Goal: Task Accomplishment & Management: Complete application form

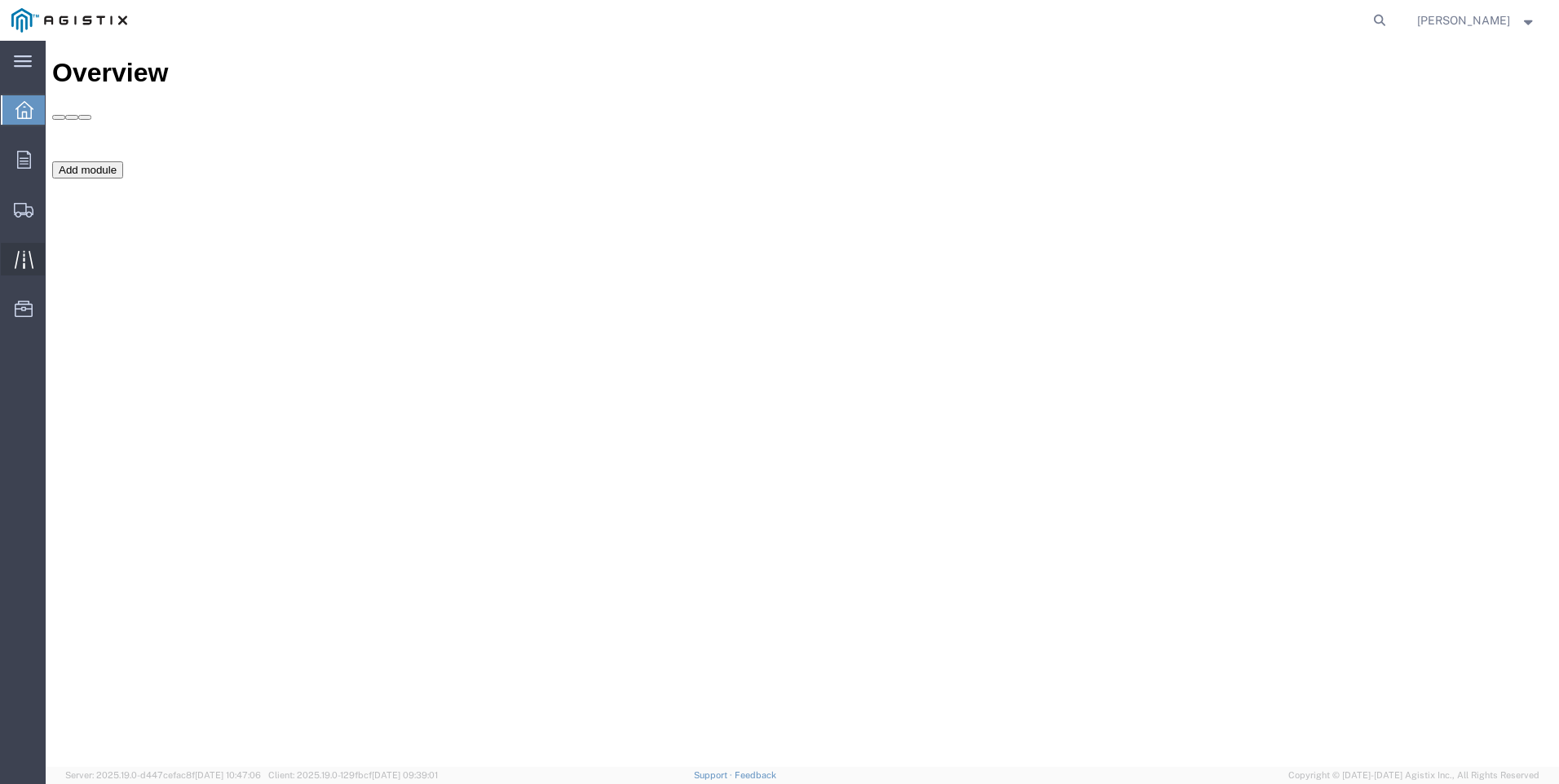
click at [12, 263] on div at bounding box center [23, 259] width 46 height 33
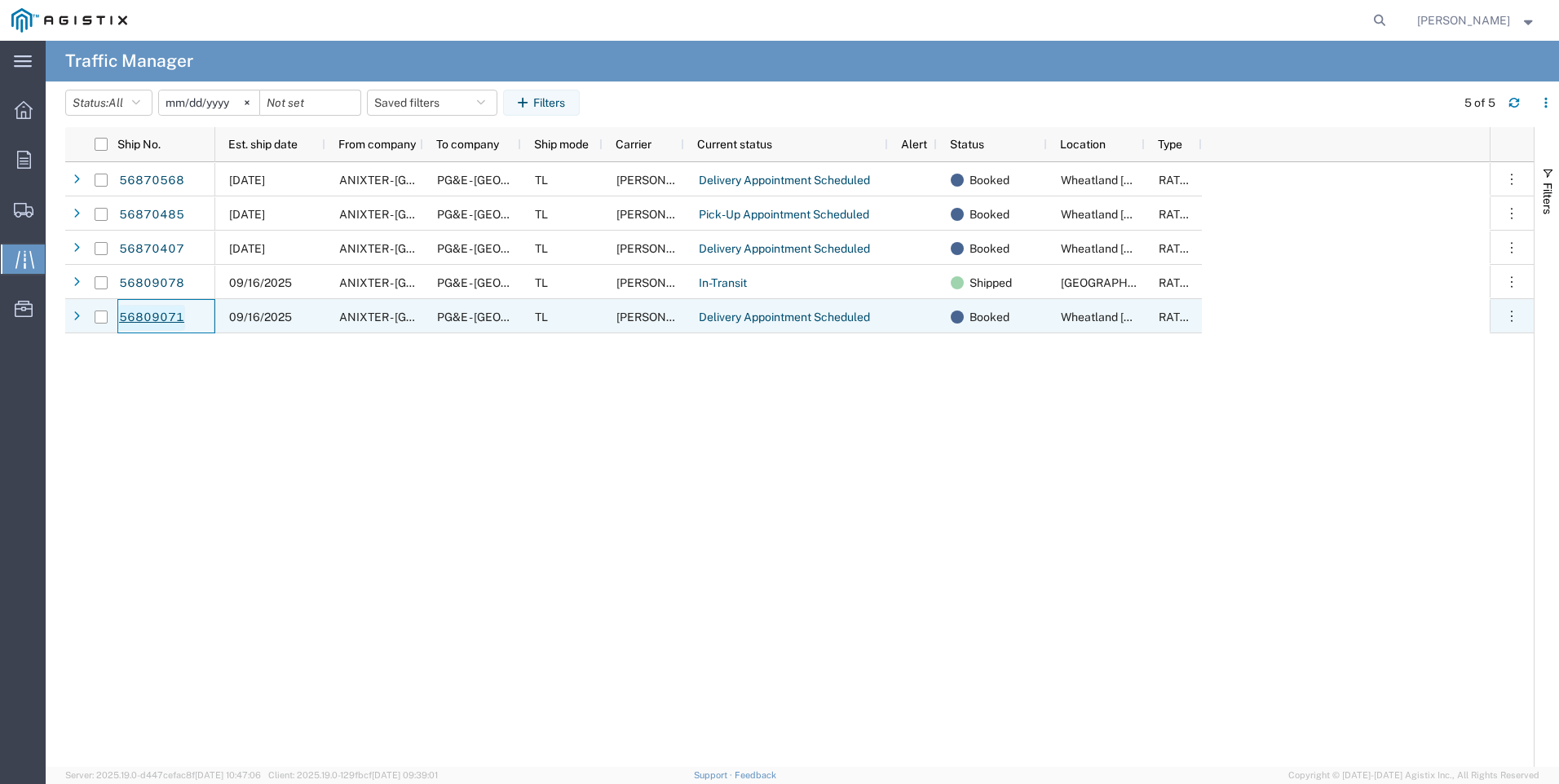
click at [155, 316] on link "56809071" at bounding box center [152, 318] width 67 height 26
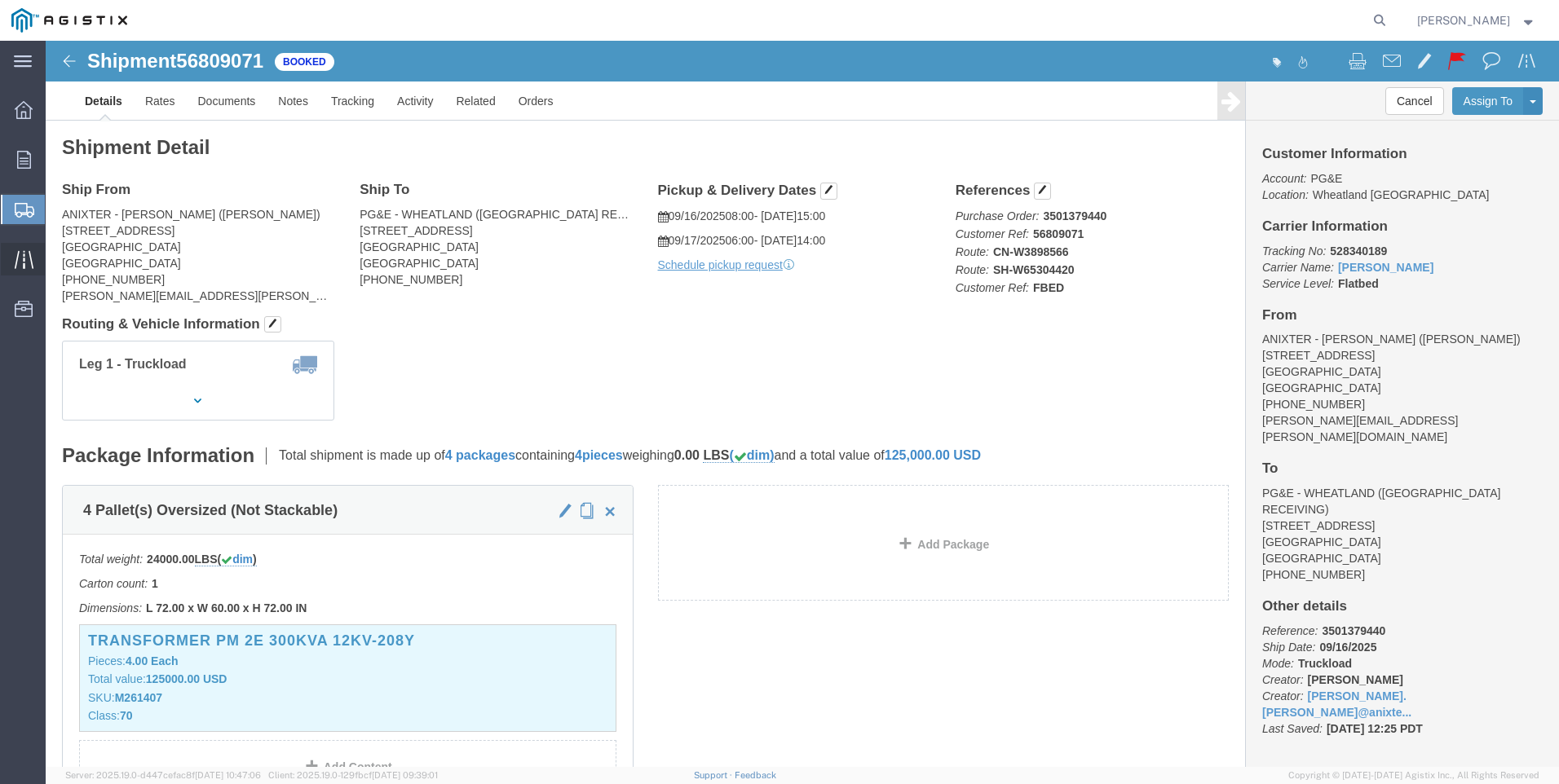
drag, startPoint x: 22, startPoint y: 259, endPoint x: 139, endPoint y: 265, distance: 117.2
click at [23, 259] on icon at bounding box center [23, 259] width 18 height 18
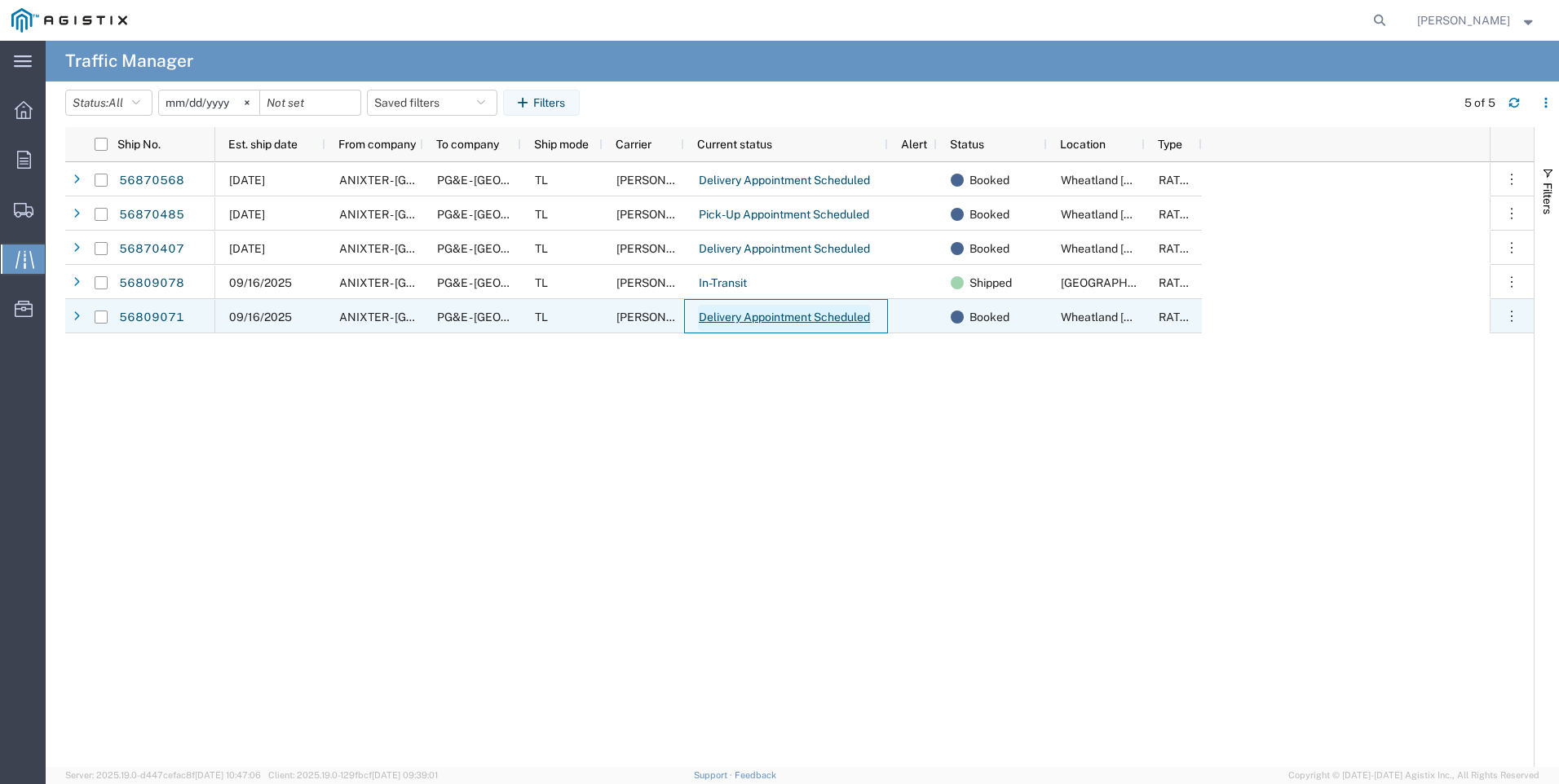
click at [815, 312] on link "Delivery Appointment Scheduled" at bounding box center [784, 318] width 173 height 26
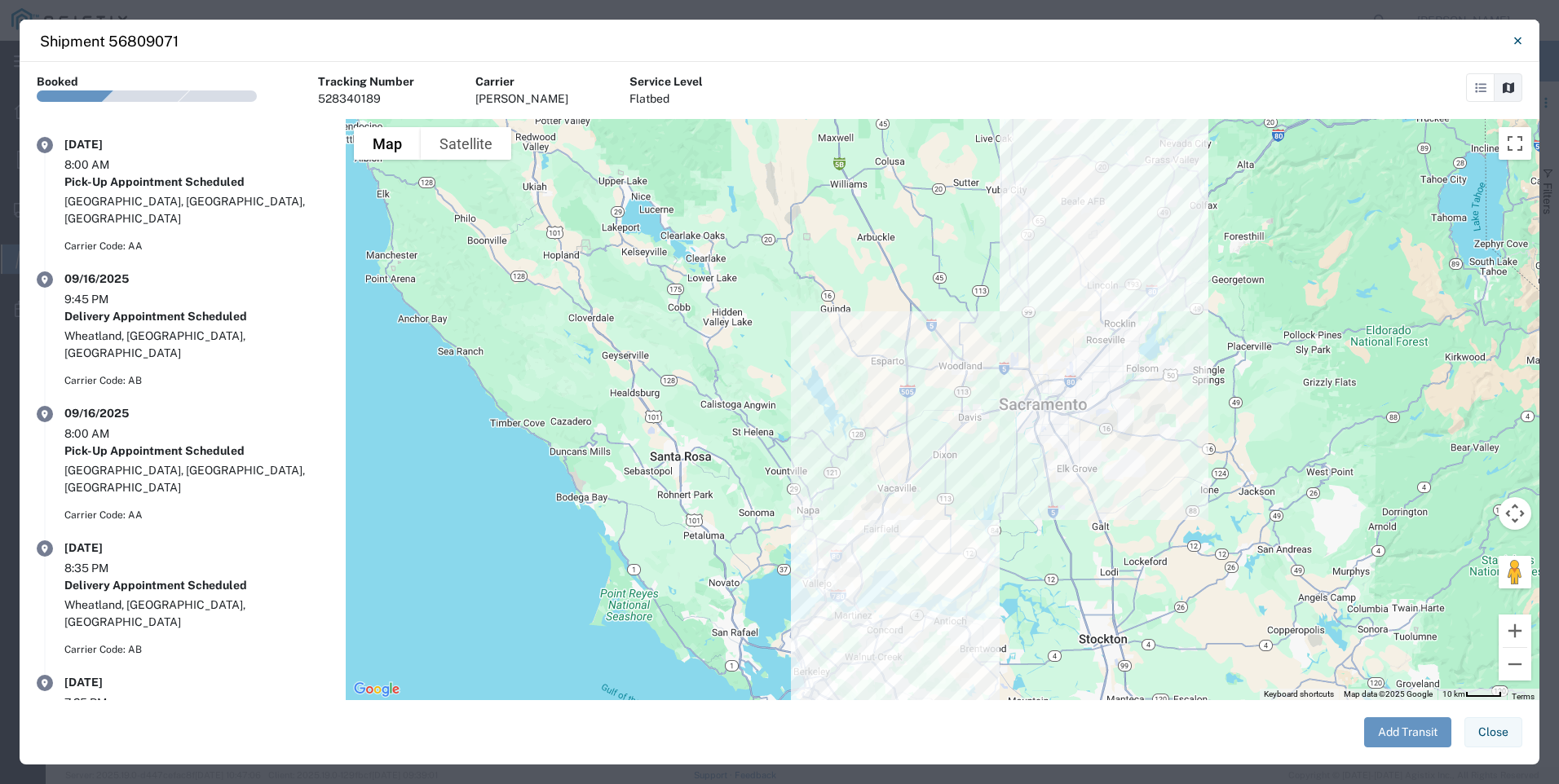
click at [1487, 726] on button "Close" at bounding box center [1493, 732] width 58 height 30
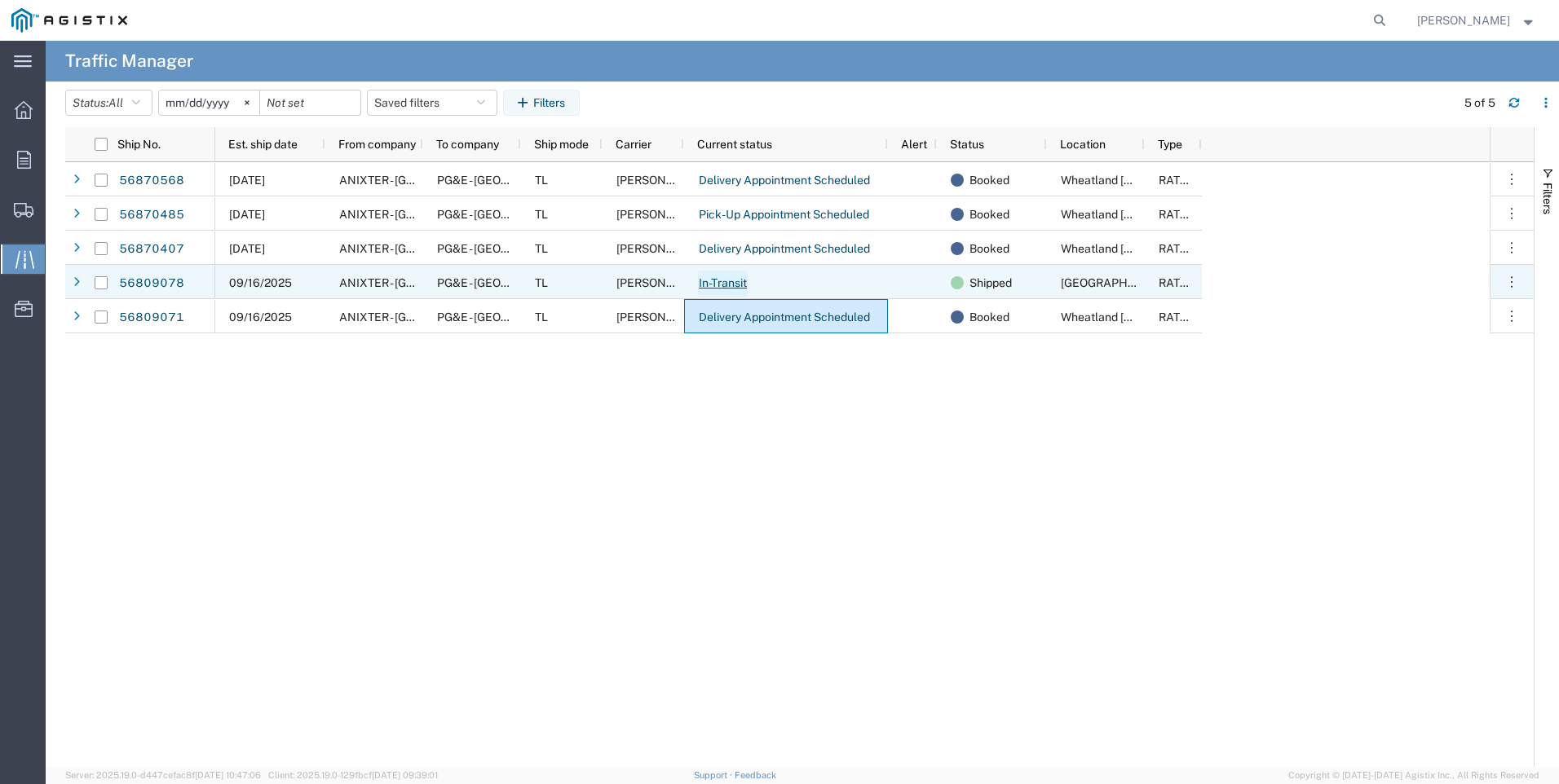
click at [743, 286] on link "In-Transit" at bounding box center [722, 283] width 50 height 26
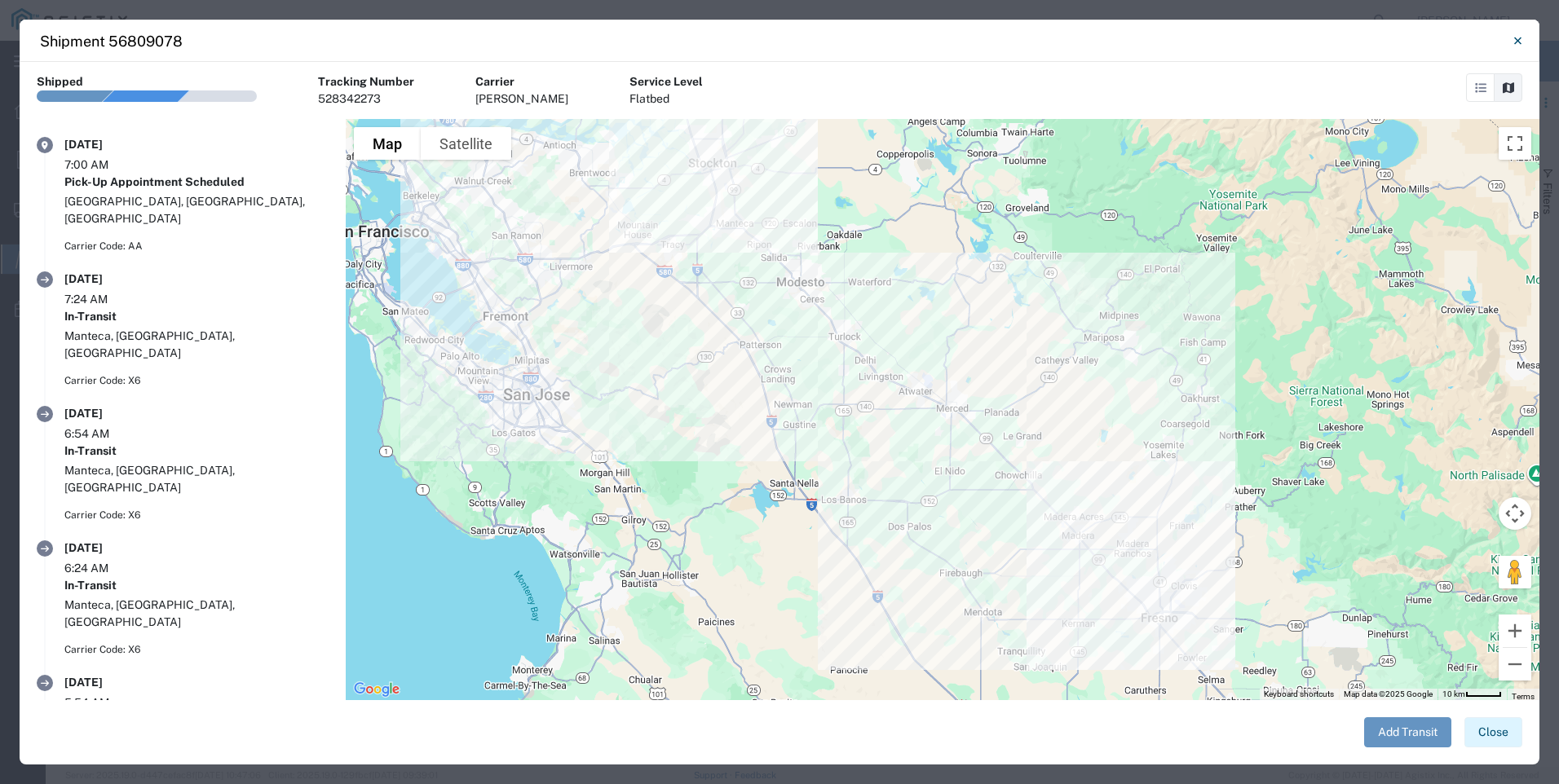
click at [1500, 731] on button "Close" at bounding box center [1493, 732] width 58 height 30
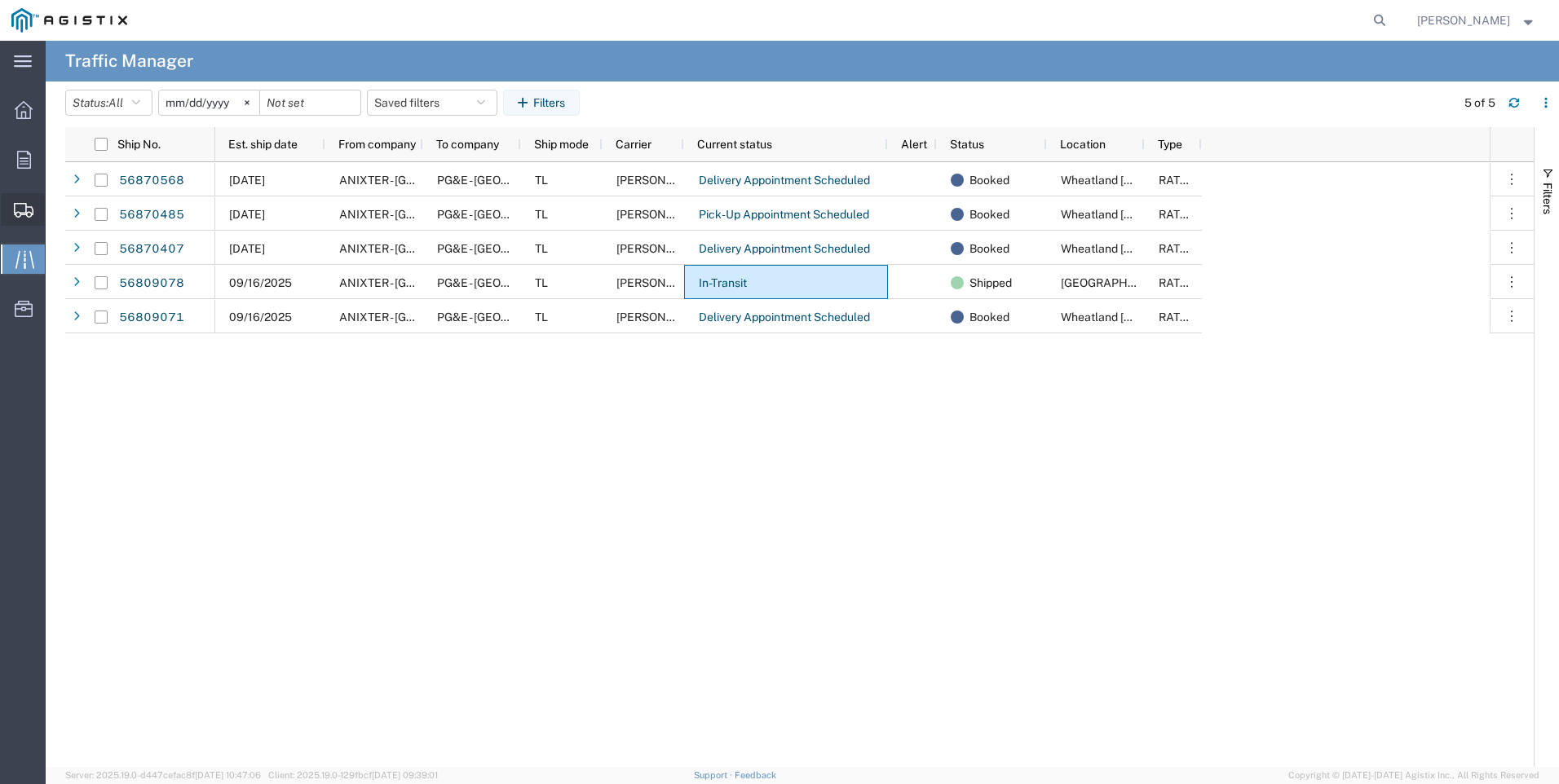
click at [0, 0] on span "Create Shipment" at bounding box center [0, 0] width 0 height 0
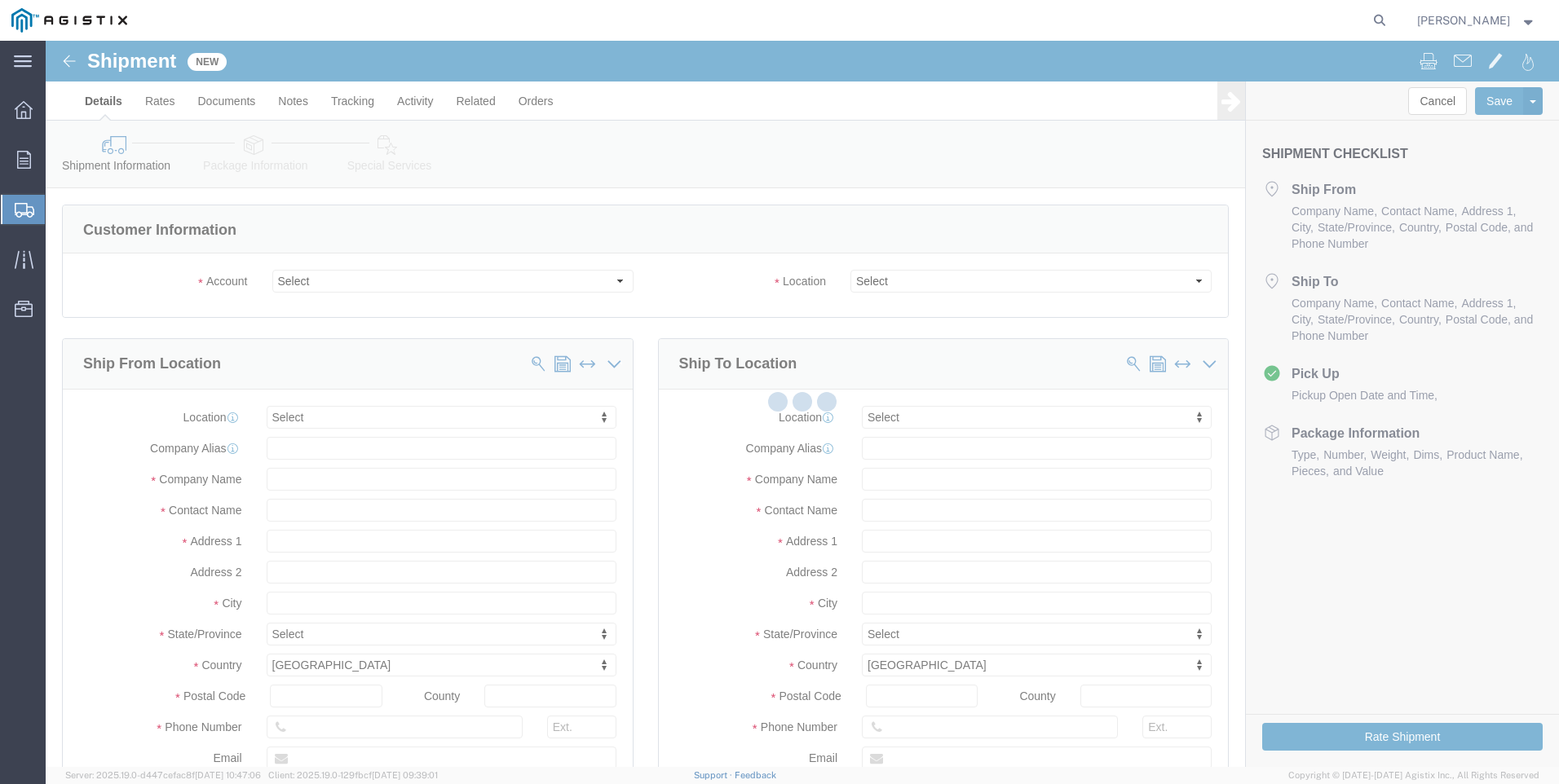
select select
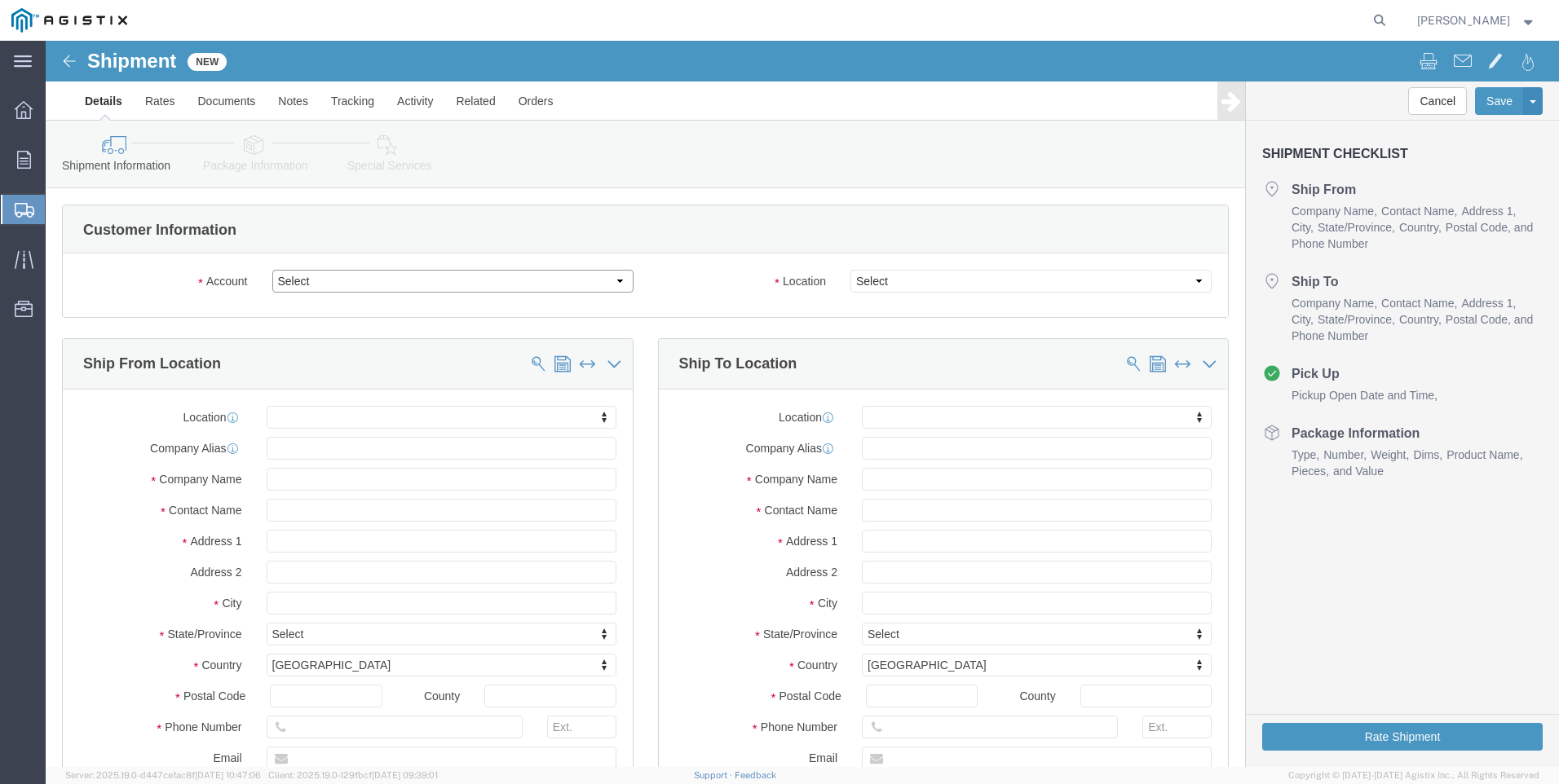
click select "Select Anixter Inc PG&E"
select select "9596"
click select "Select Anixter Inc PG&E"
select select
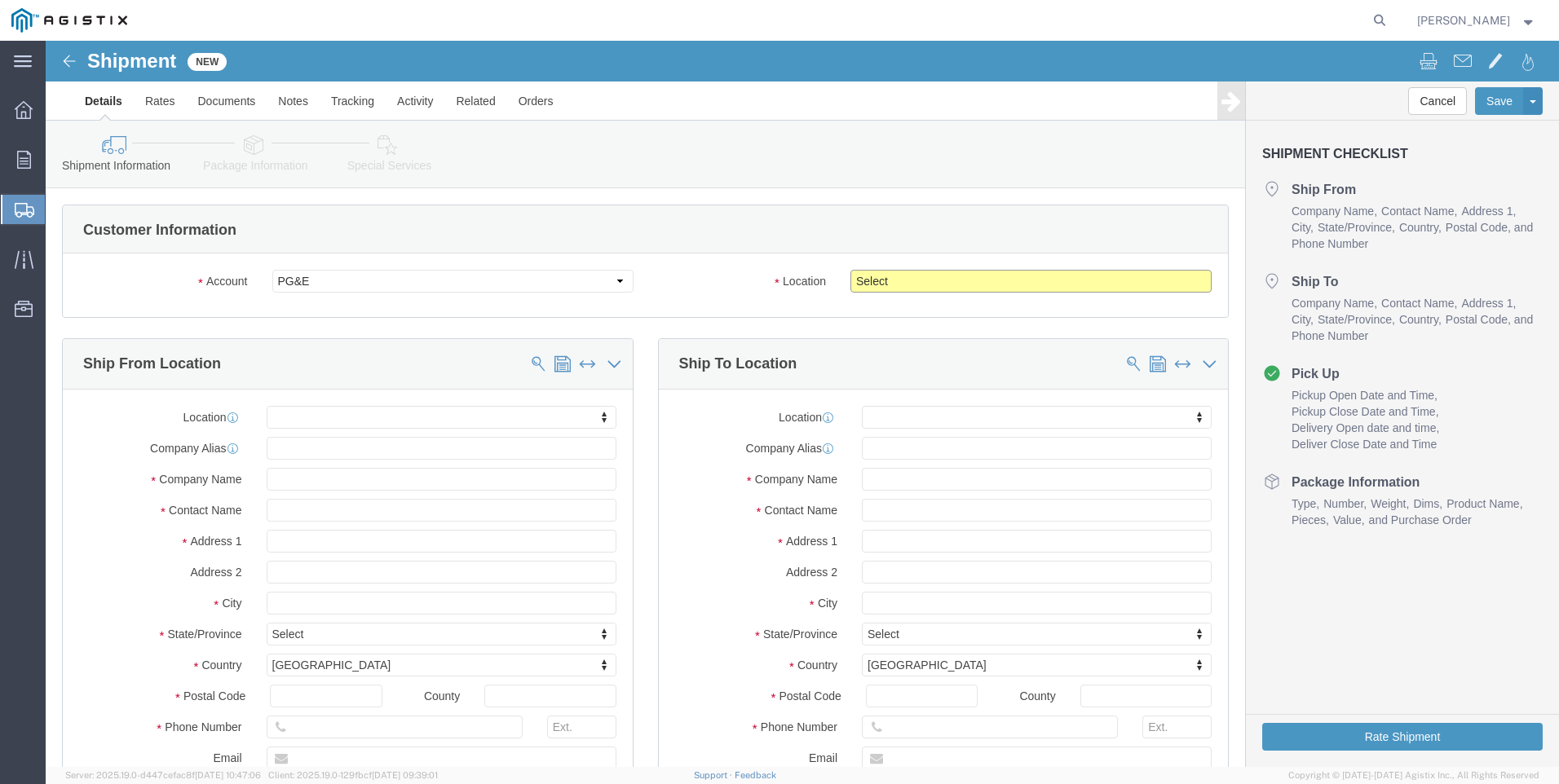
click select "Select All Others [GEOGRAPHIC_DATA] [GEOGRAPHIC_DATA] [GEOGRAPHIC_DATA] [GEOGRA…"
select select "19740"
click select "Select All Others [GEOGRAPHIC_DATA] [GEOGRAPHIC_DATA] [GEOGRAPHIC_DATA] [GEOGRA…"
click span
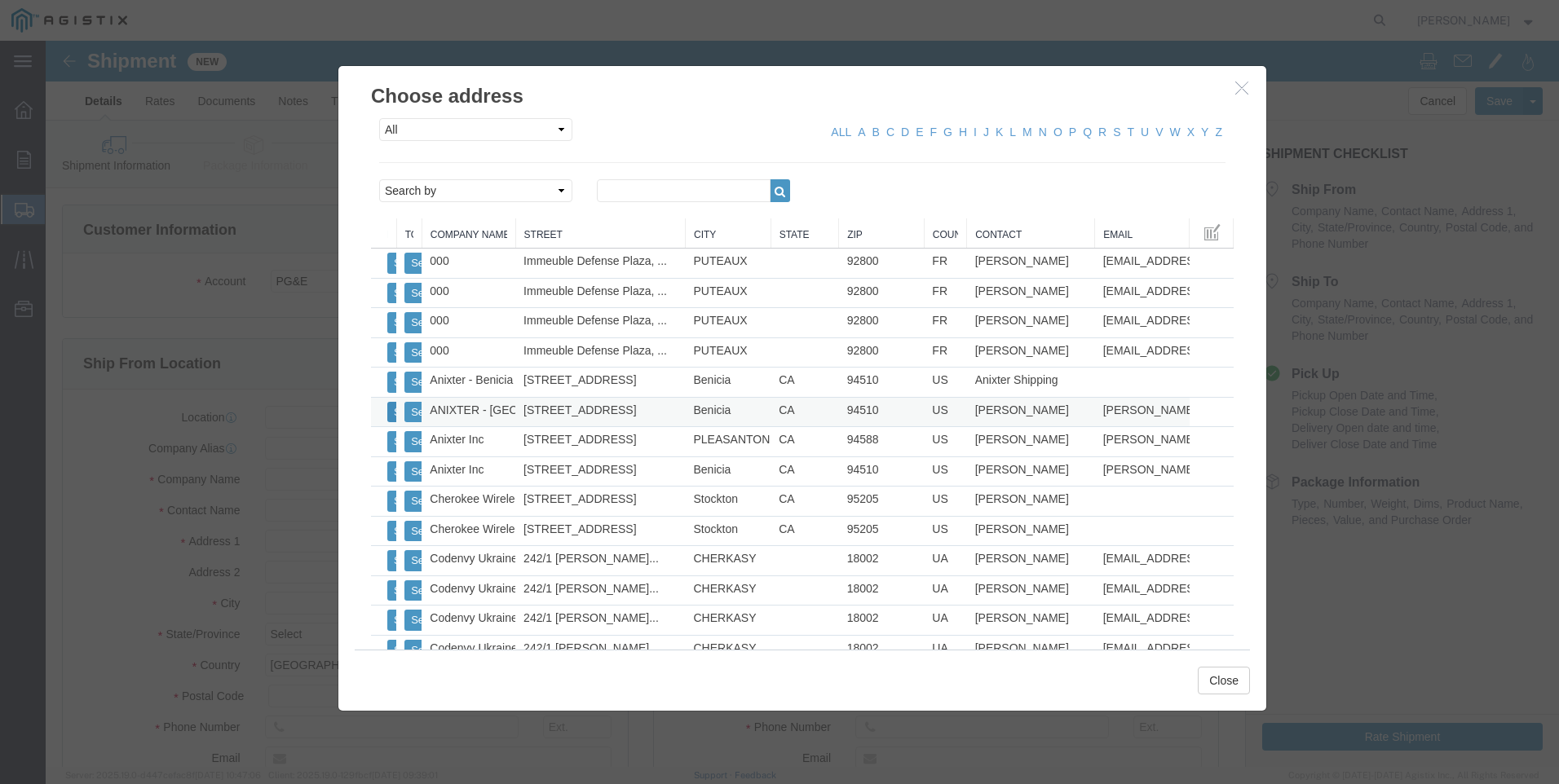
click button "Select"
select select "CA"
drag, startPoint x: 1167, startPoint y: 635, endPoint x: 1159, endPoint y: 631, distance: 8.9
click button "Close"
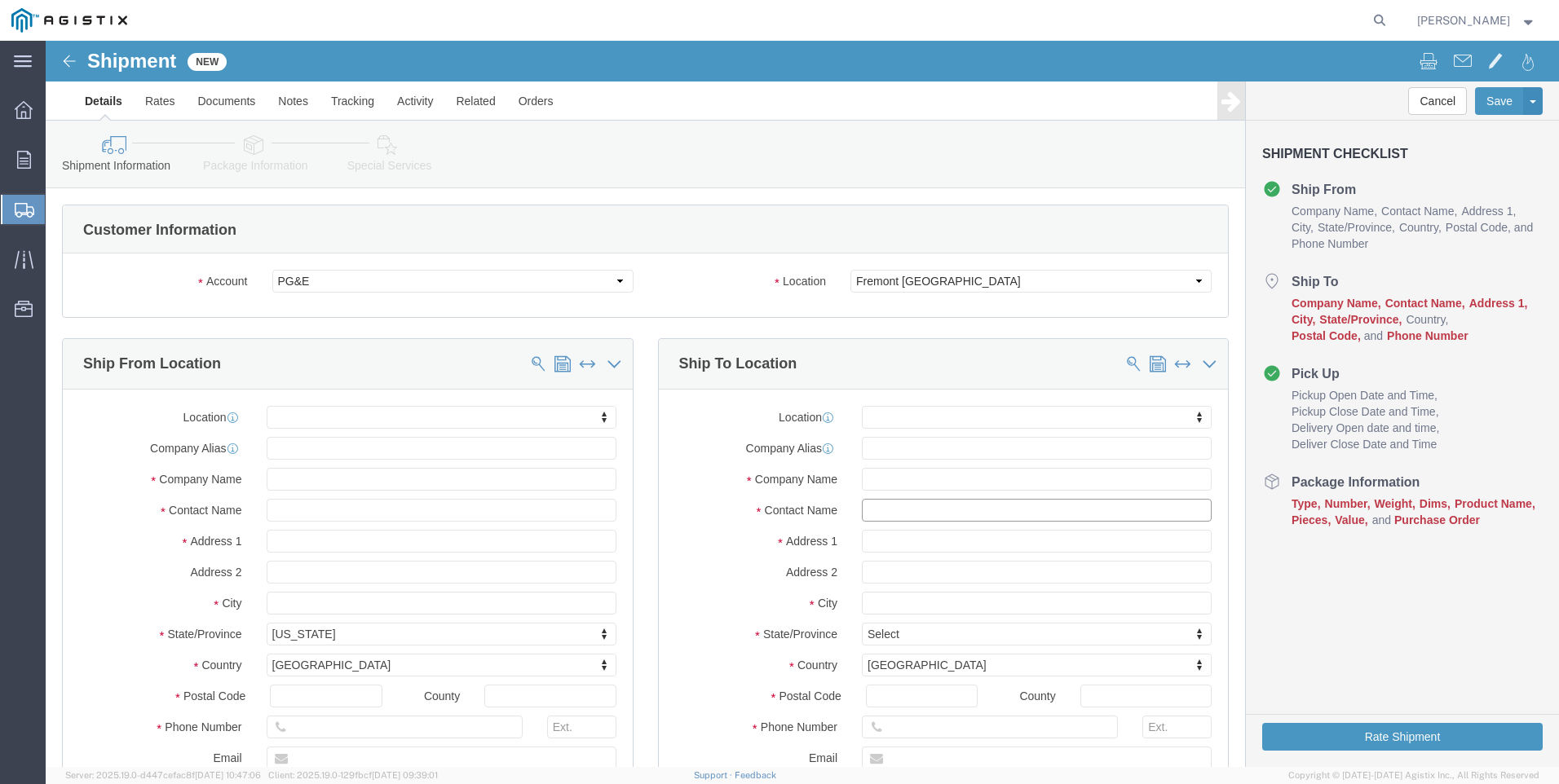
click input "text"
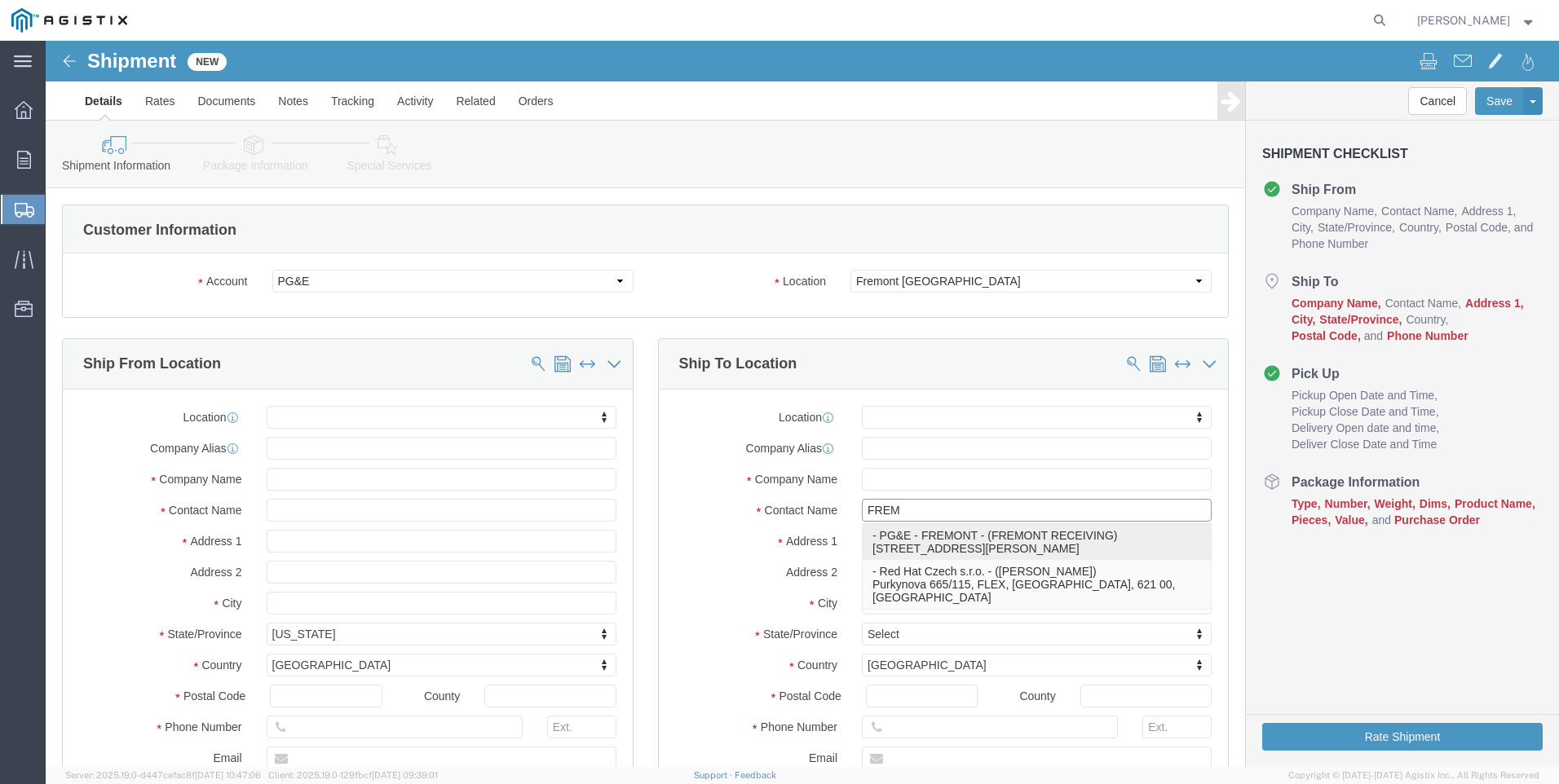
type input "FREMO"
click p "- PG&E - FREMONT - ([GEOGRAPHIC_DATA] RECEIVING) [STREET_ADDRESS][PERSON_NAME]"
select select "CA"
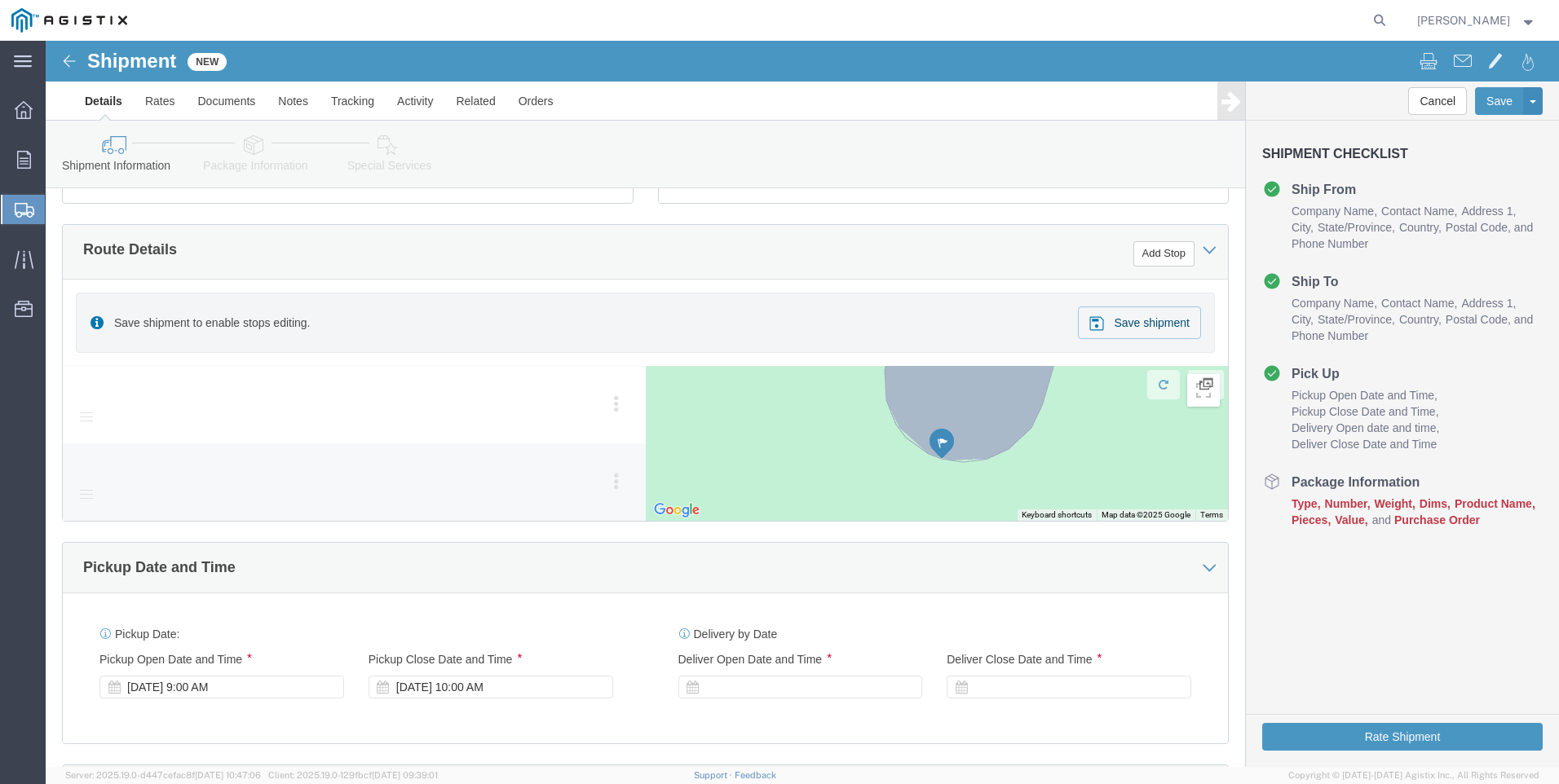
scroll to position [652, 0]
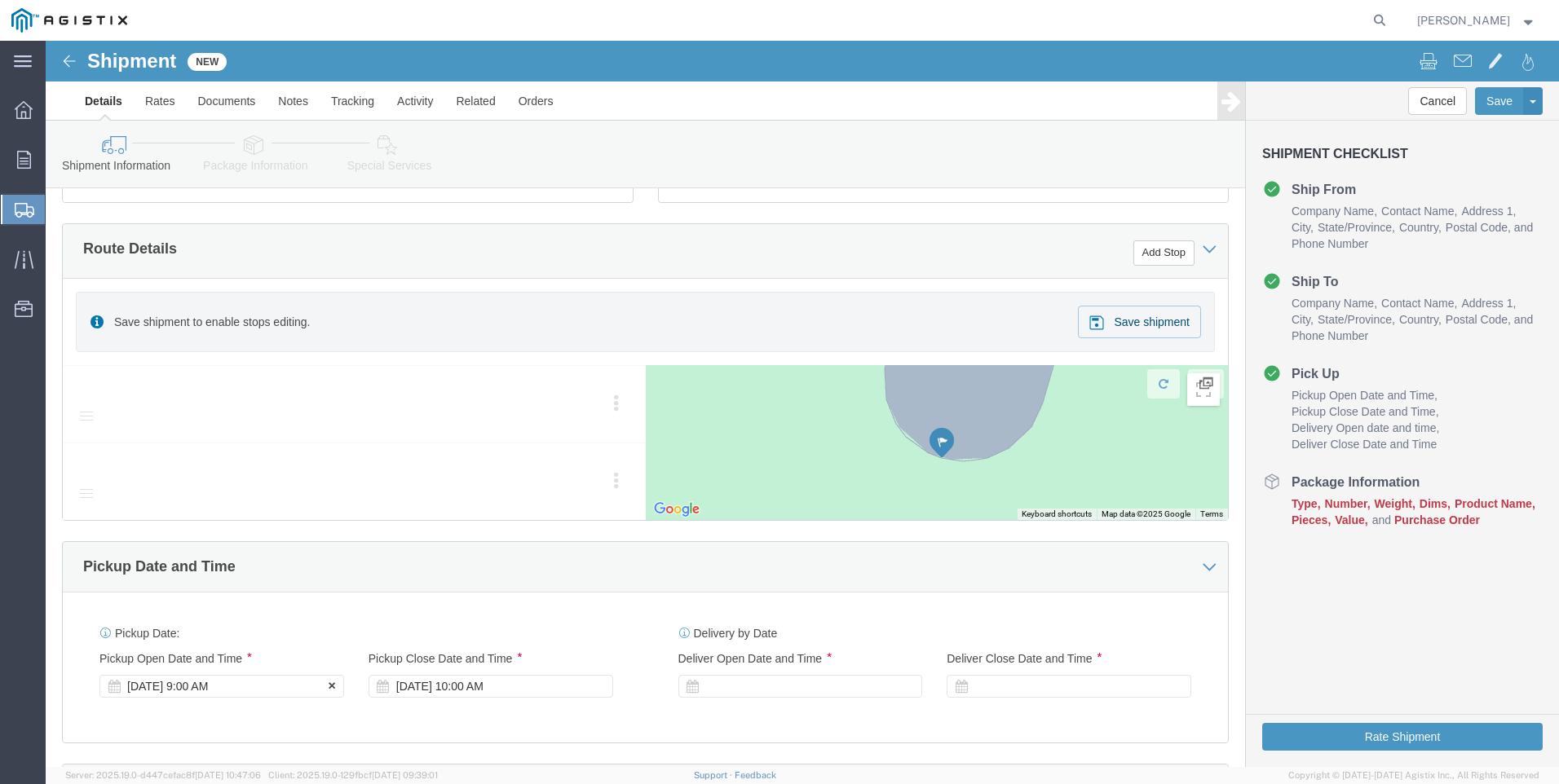
type input "FREMONT RECEIVING"
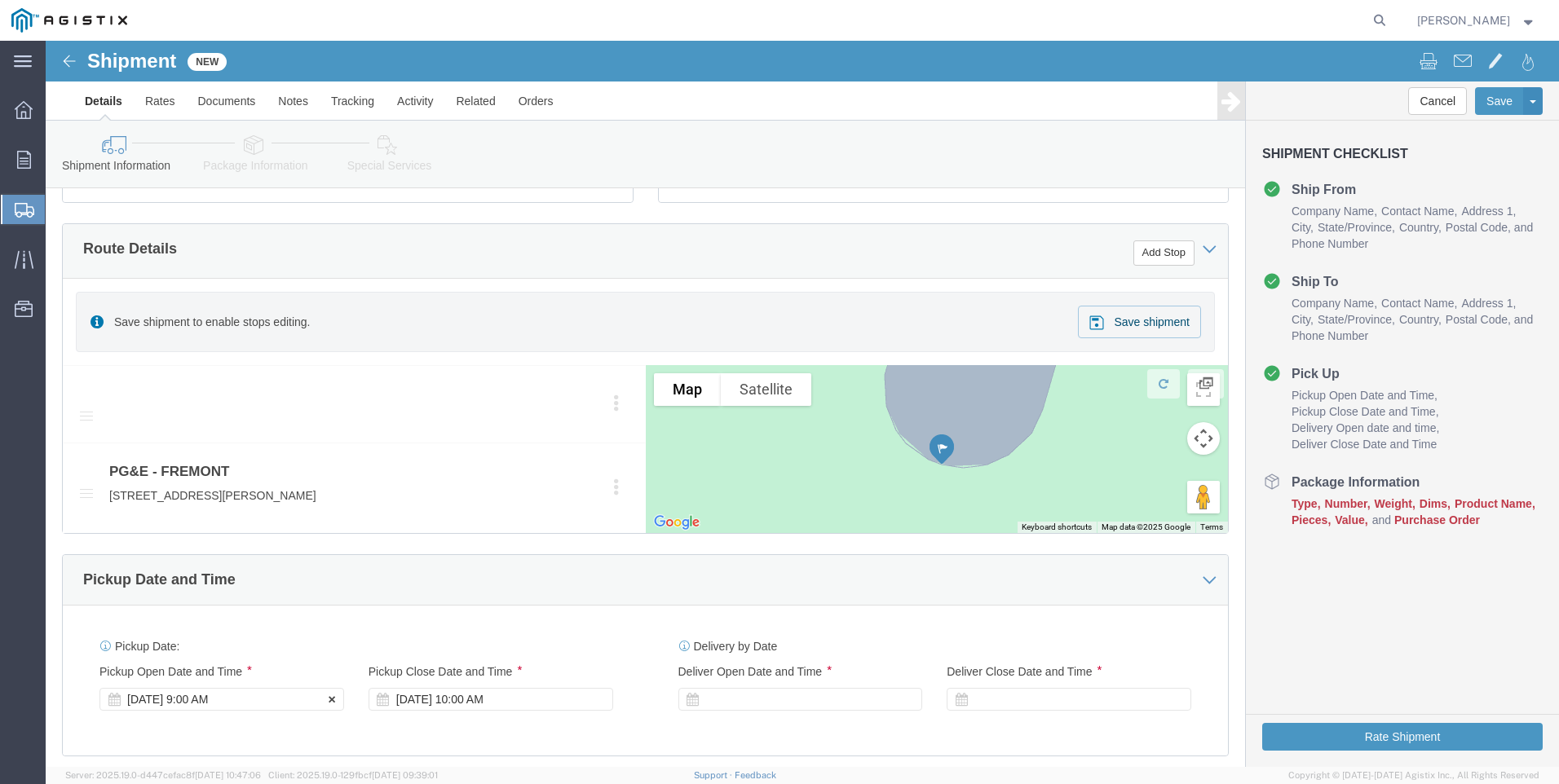
click div "Pickup Start Date Pickup Start Time Pickup Open Date and Time [DATE] 9:00 AM"
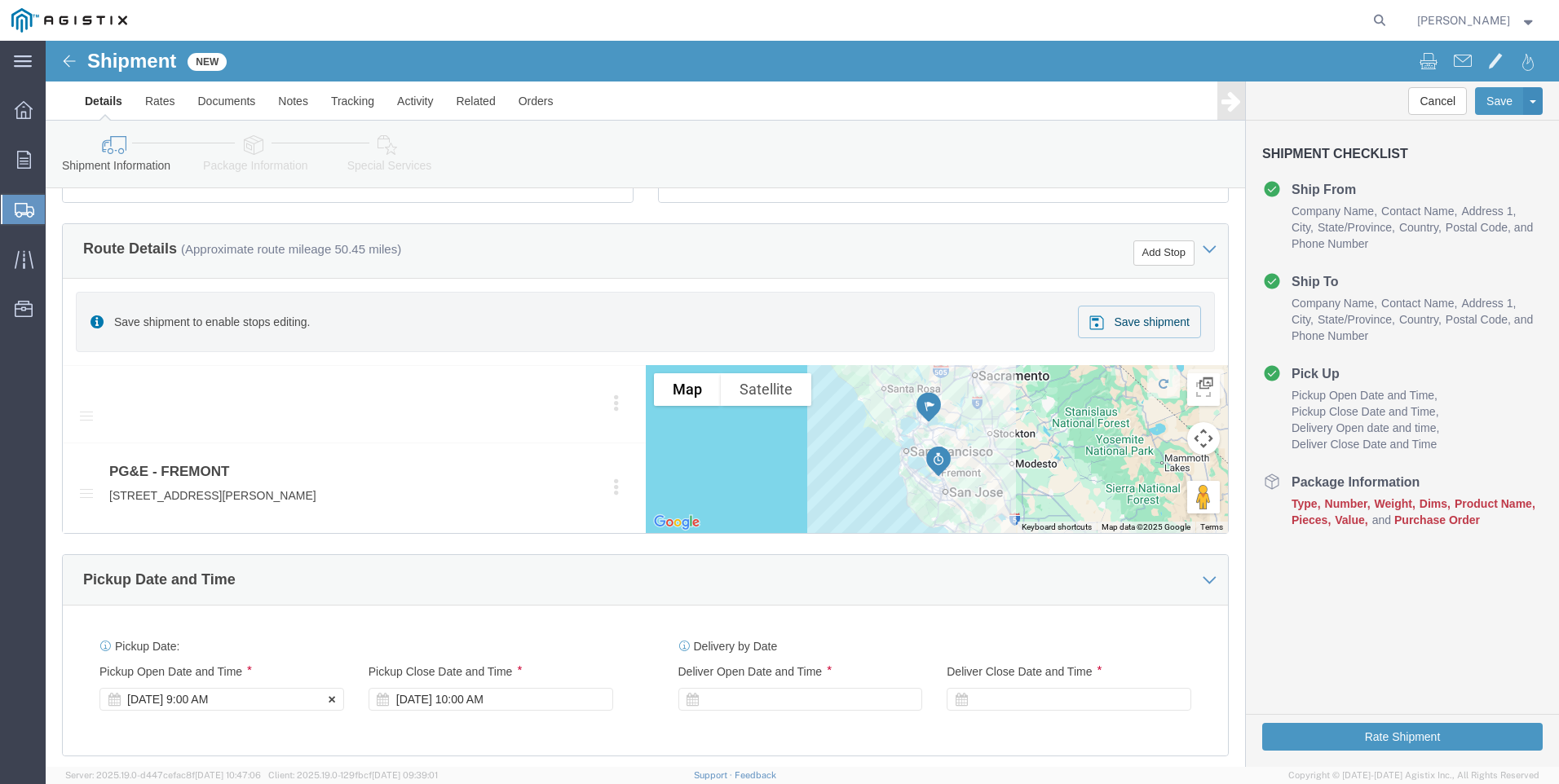
click div "[DATE] 9:00 AM"
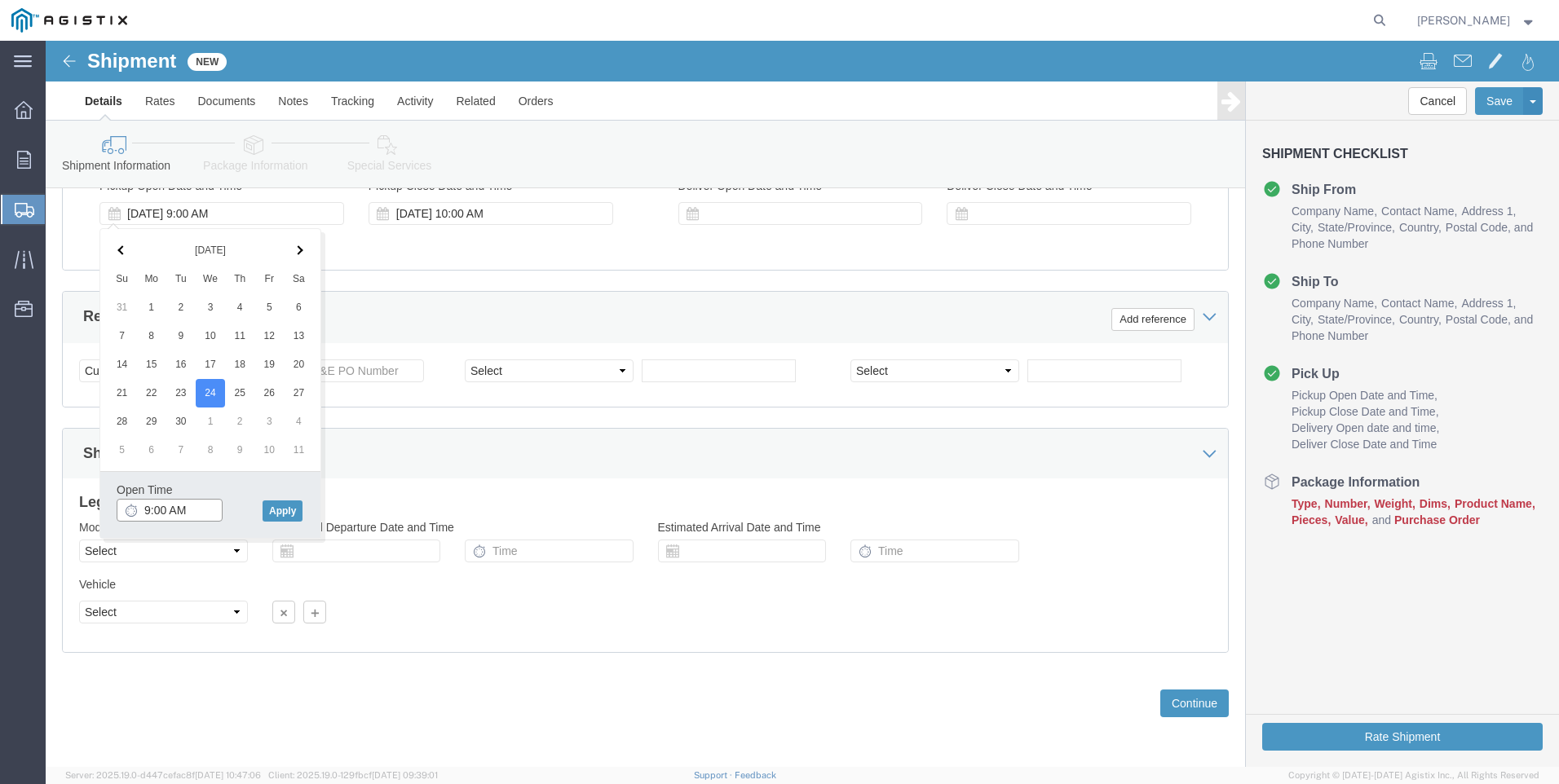
click input "9:00 AM"
type input "7:00 AM"
click button "Apply"
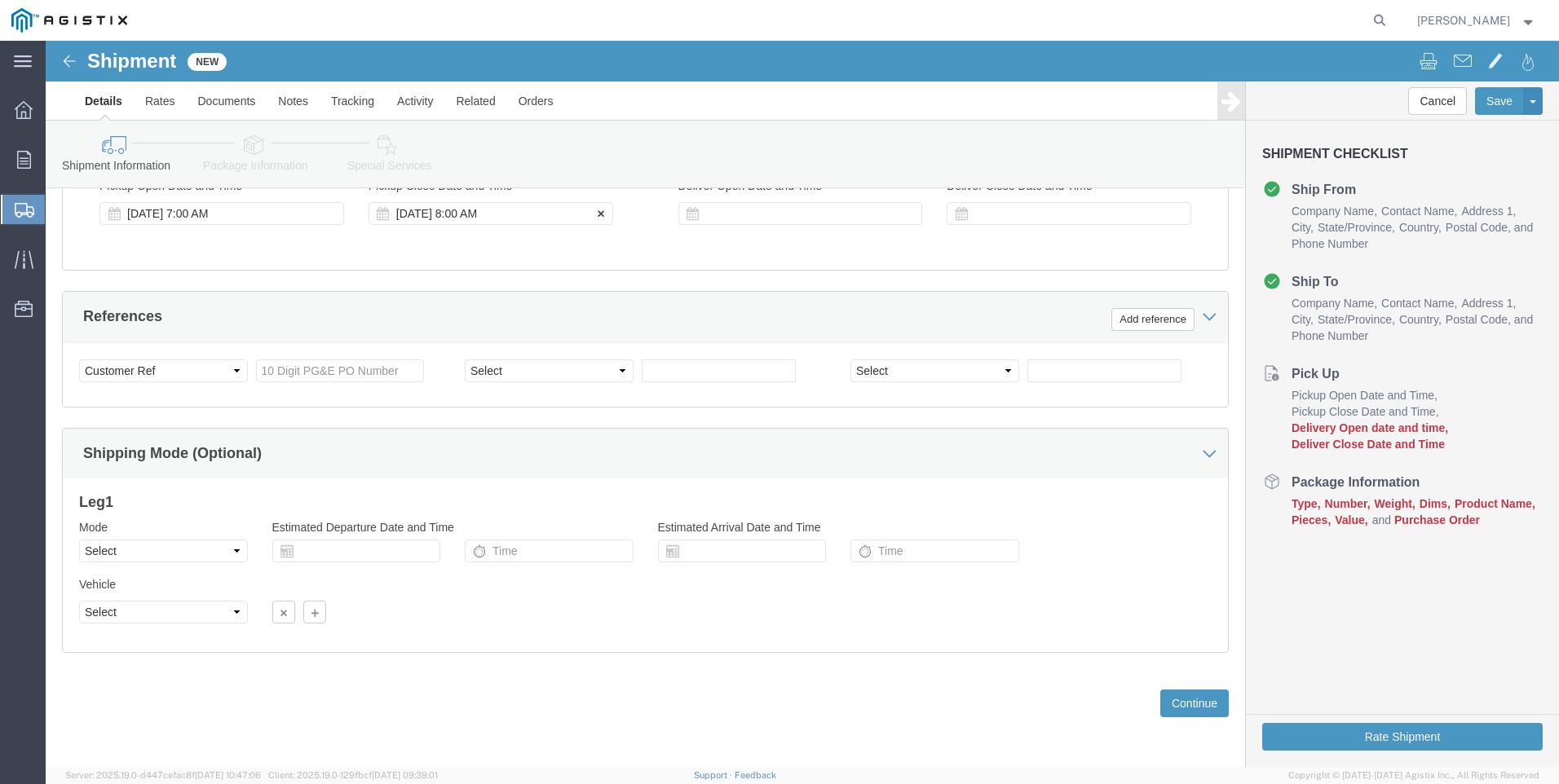
click div "[DATE] 8:00 AM"
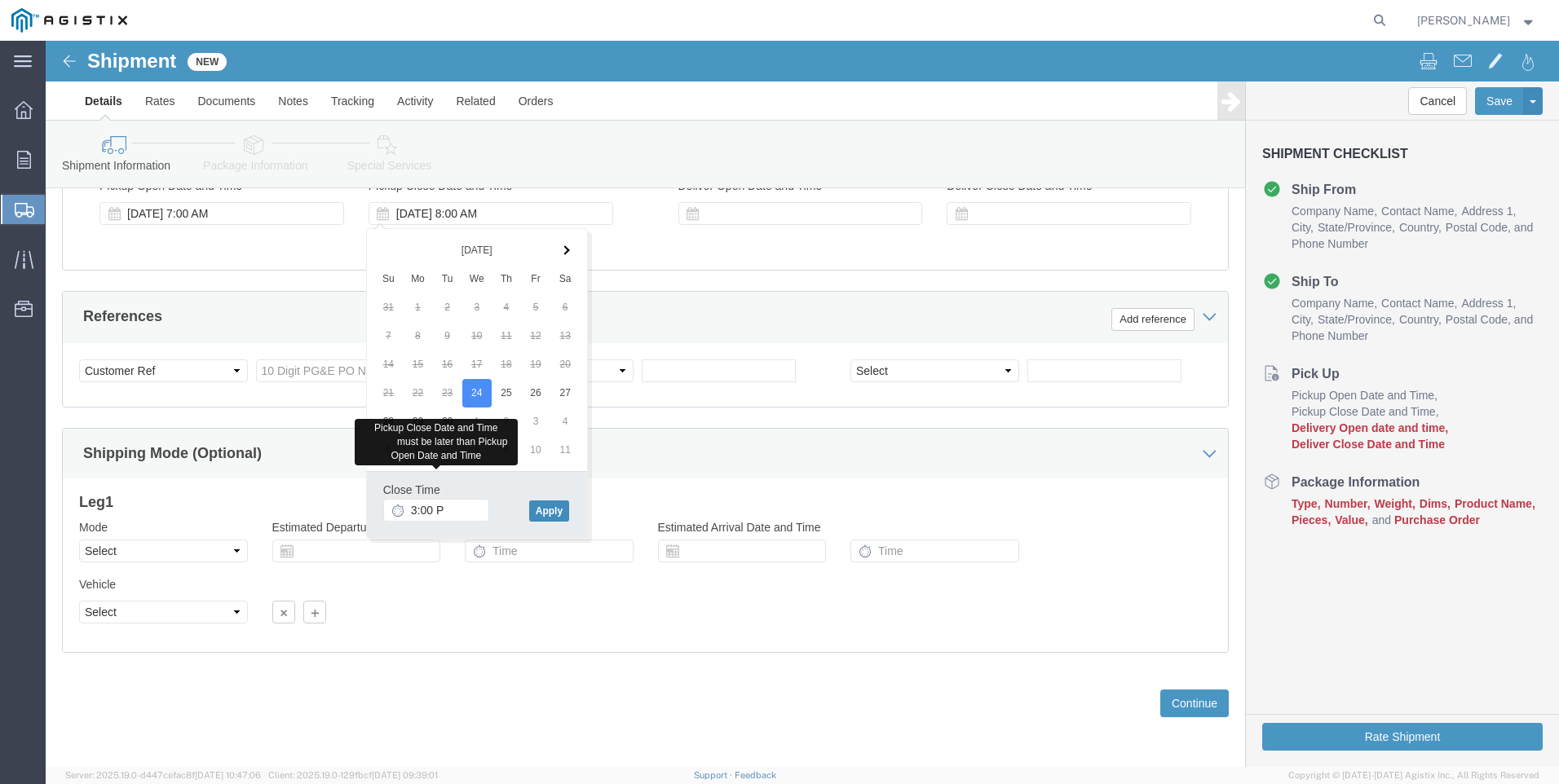
type input "3:00 PM"
click button "Apply"
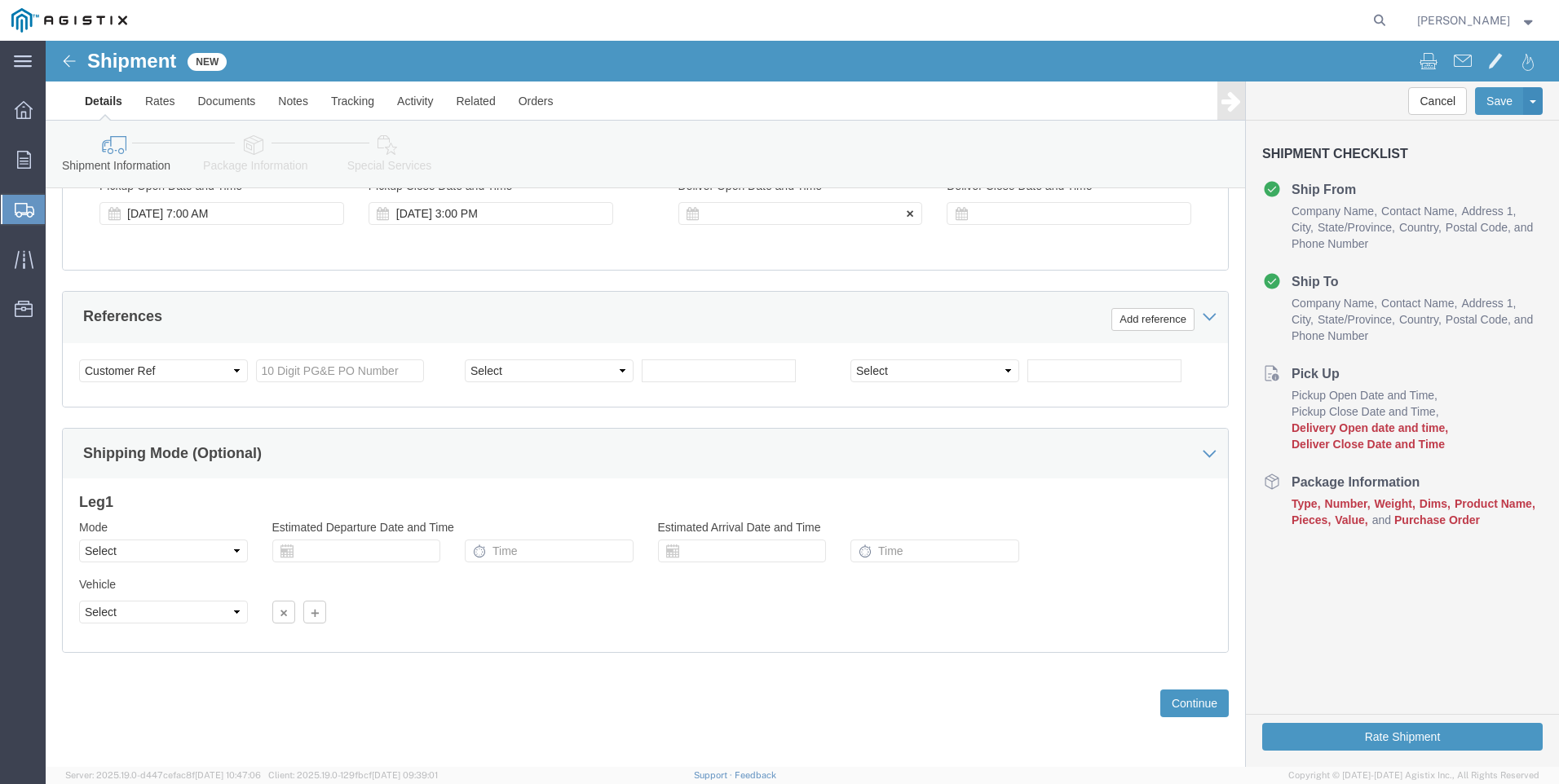
click div
click input "4:00 PM"
type input "6:00 AM"
drag, startPoint x: 815, startPoint y: 467, endPoint x: 823, endPoint y: 458, distance: 12.0
click button "Apply"
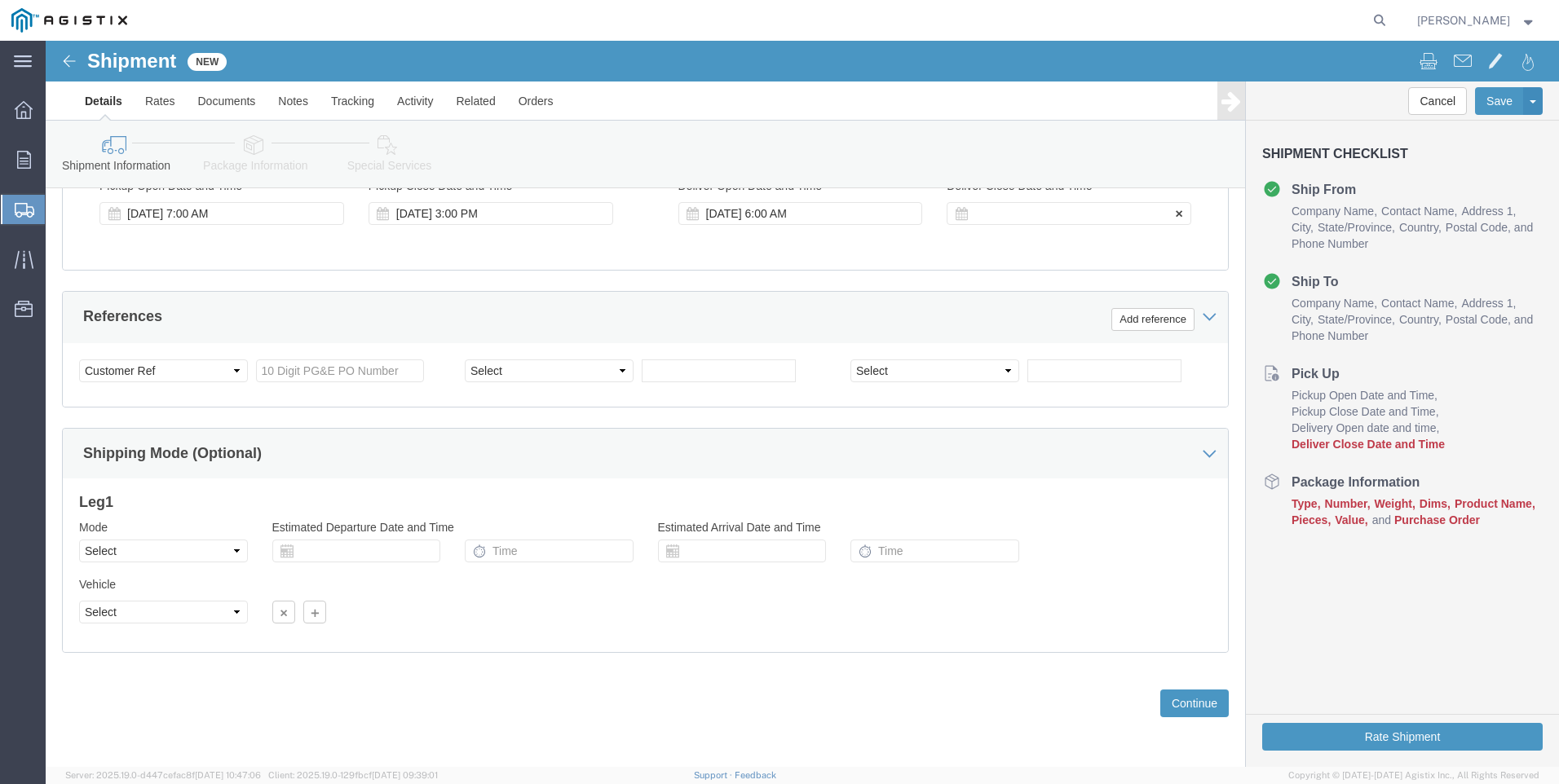
click div
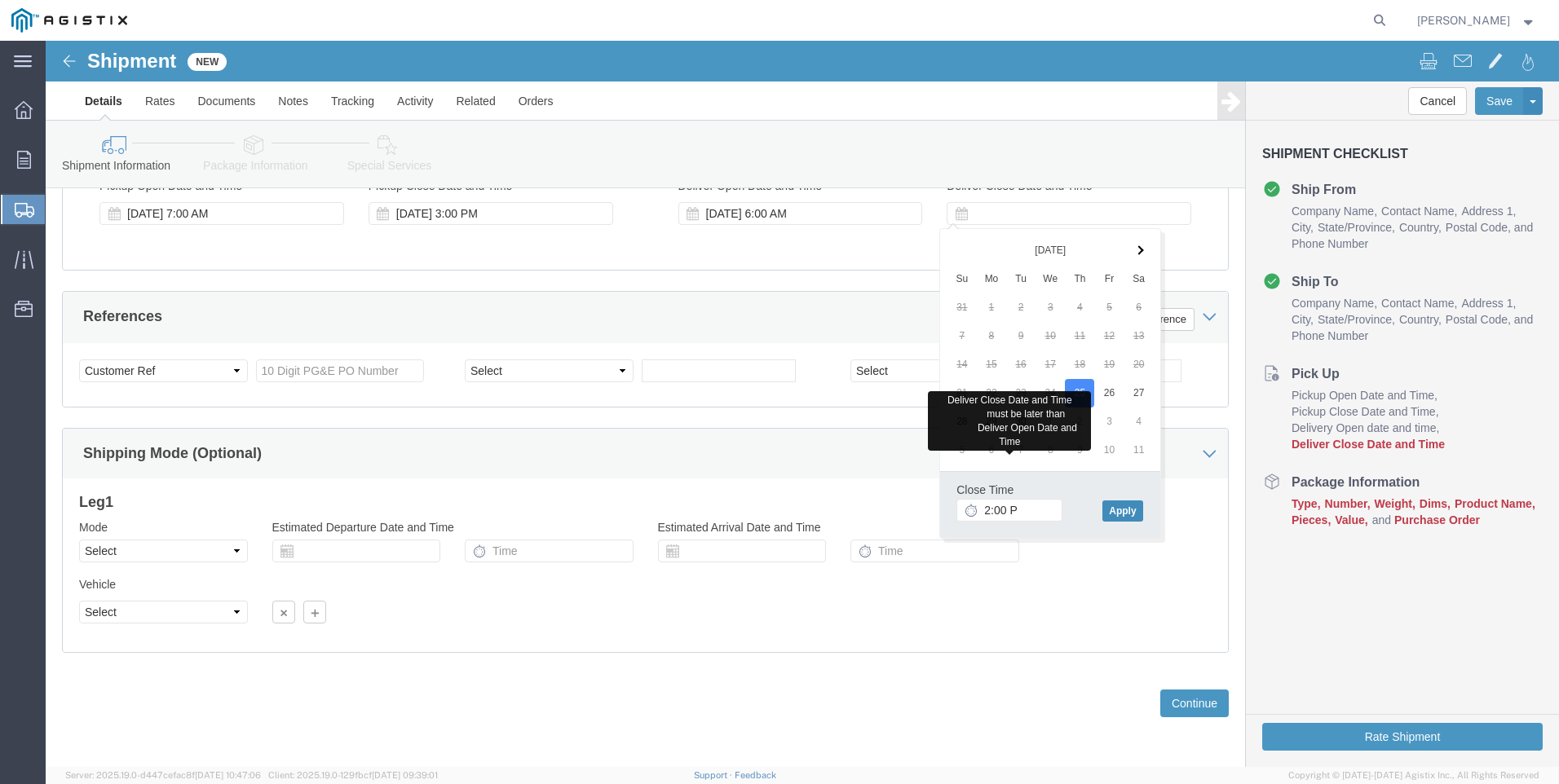
type input "2:00 PM"
click button "Apply"
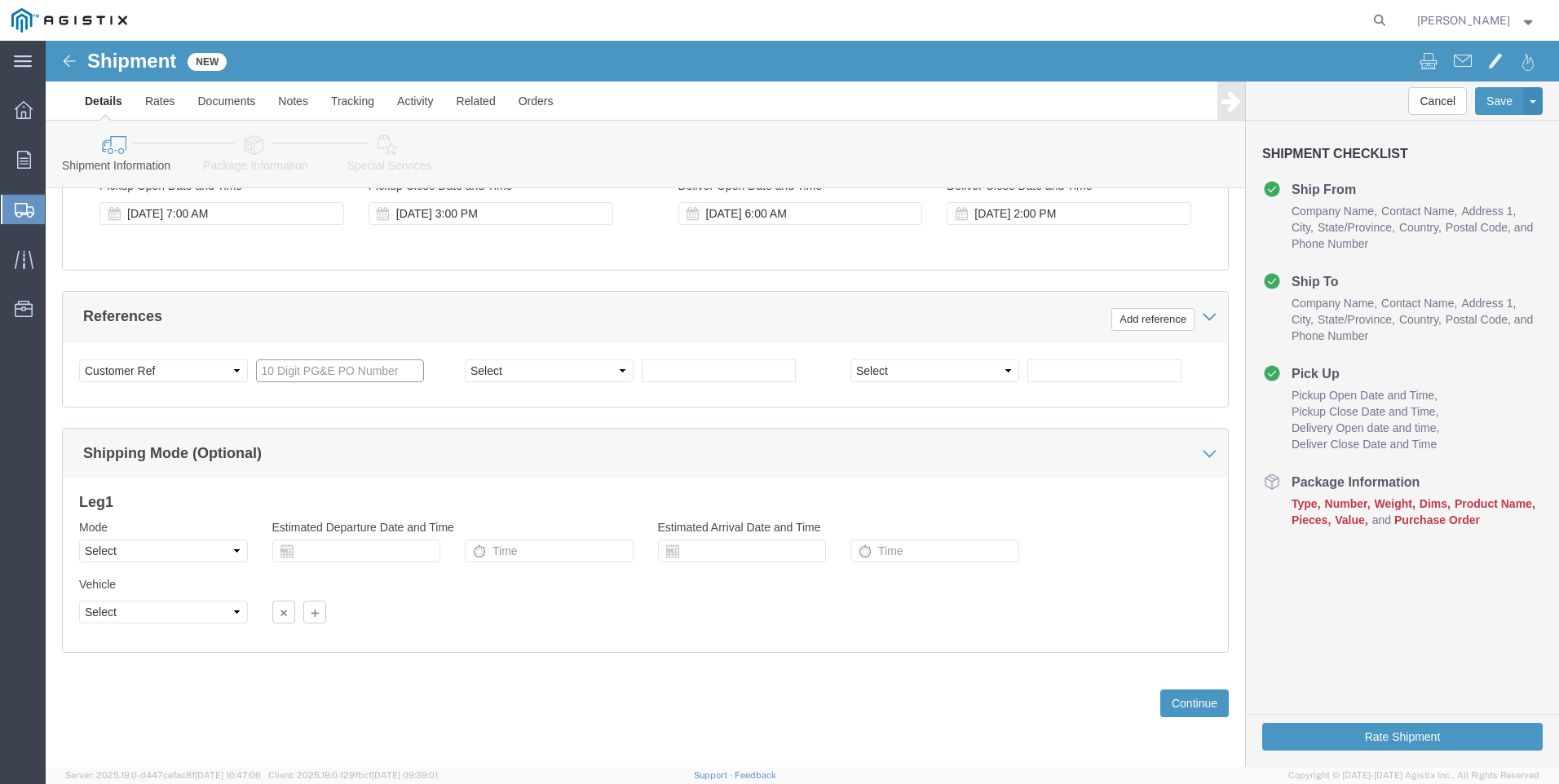
click input "text"
type input "3501379439"
click select "Select Account Type Activity ID Airline Appointment Number ASN Batch Request # …"
select select "PURCHORD"
click select "Select Account Type Activity ID Airline Appointment Number ASN Batch Request # …"
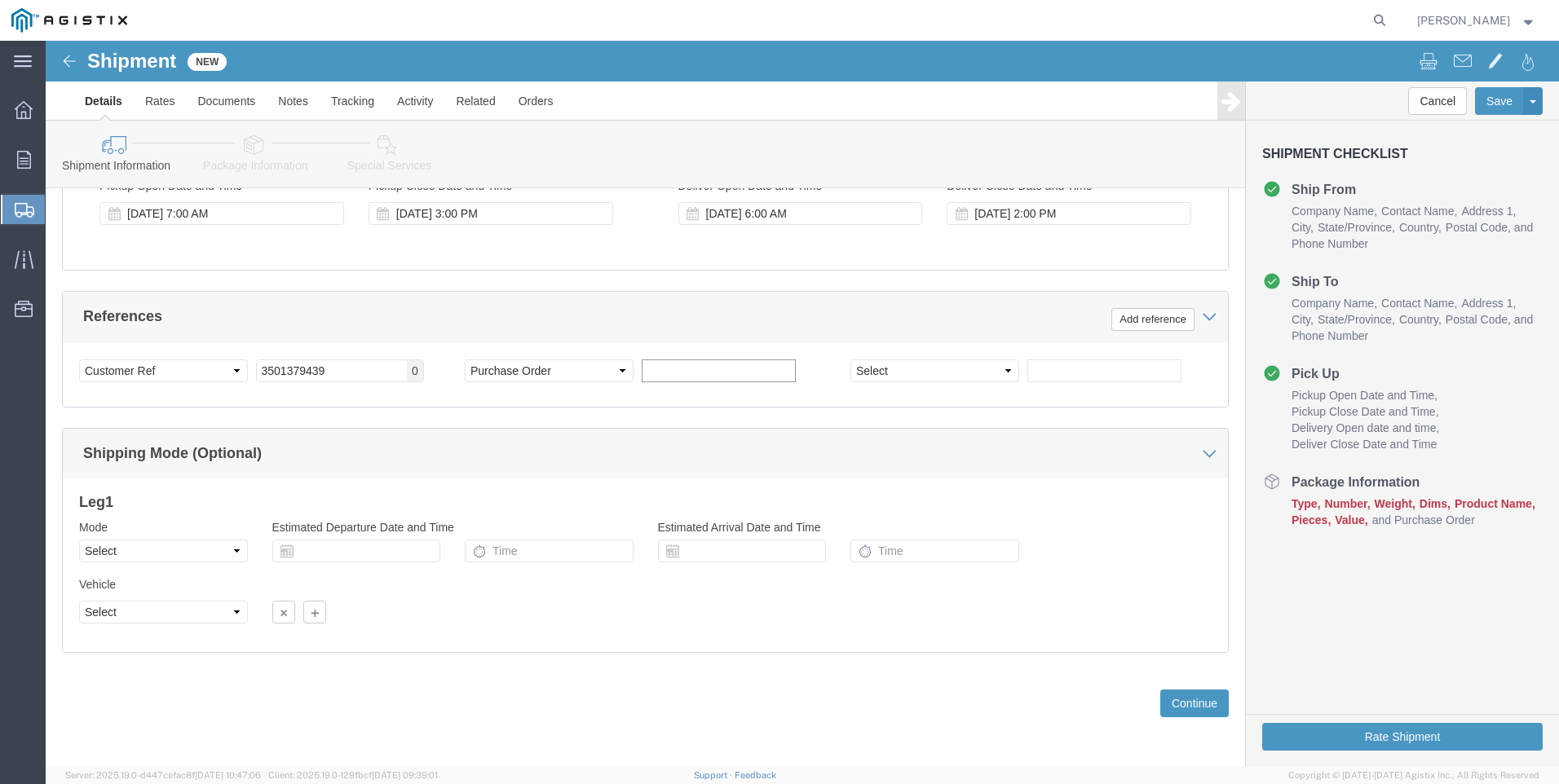
click input "text"
type input "3501421125"
click button "Continue"
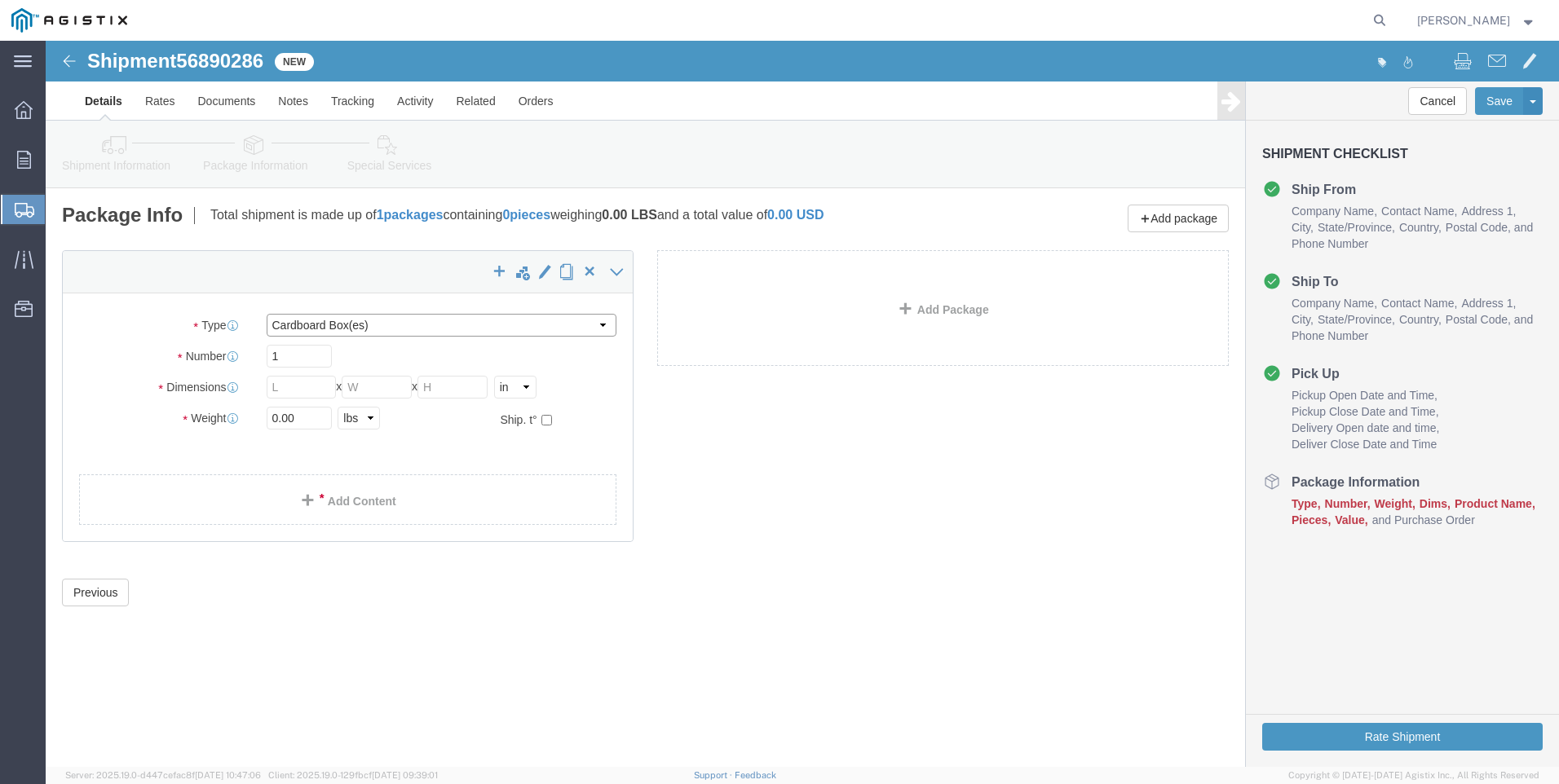
click select "Select Bulk Bundle(s) Cardboard Box(es) Carton(s) Crate(s) Drum(s) (Fiberboard)…"
select select "PONS"
click select "Select Bulk Bundle(s) Cardboard Box(es) Carton(s) Crate(s) Drum(s) (Fiberboard)…"
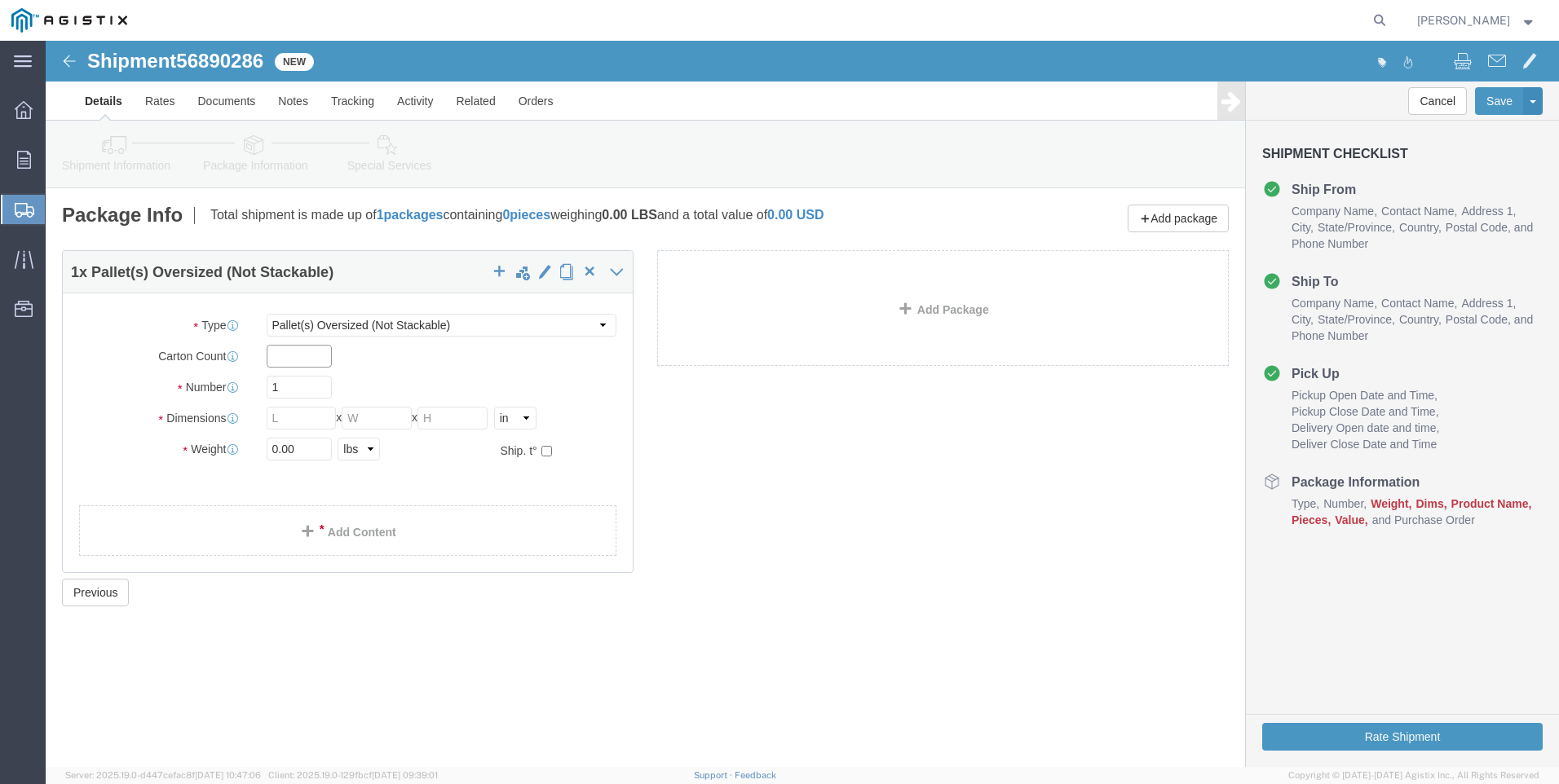
drag, startPoint x: 235, startPoint y: 314, endPoint x: 246, endPoint y: 315, distance: 11.0
click input "text"
type input "1"
type input "3"
type input "72"
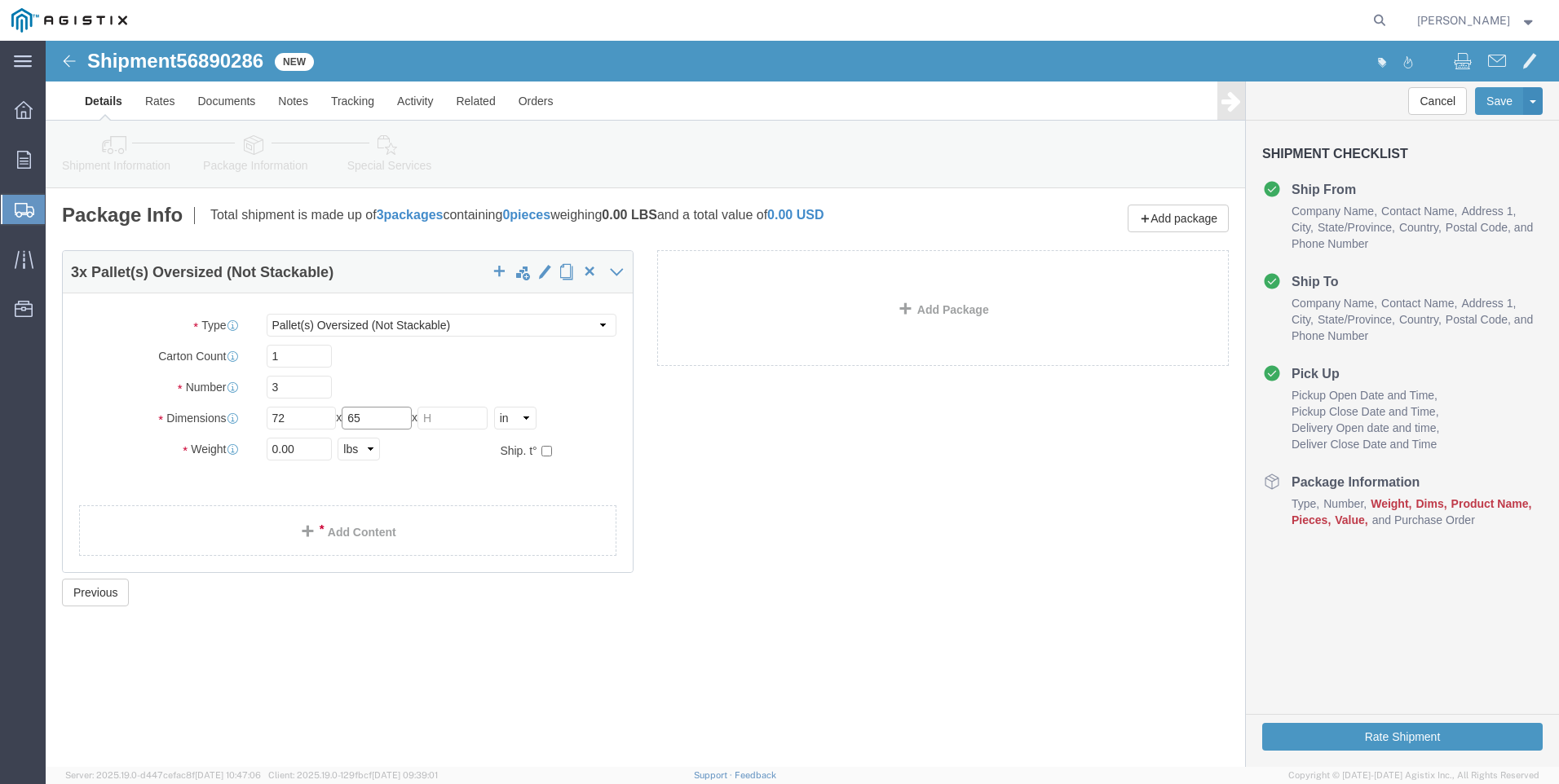
type input "65"
type input "75"
type input "18000"
click div "3 x Pallet(s) Oversized (Not Stackable) Package Type Select Bulk Bundle(s) Card…"
click link "Add Content"
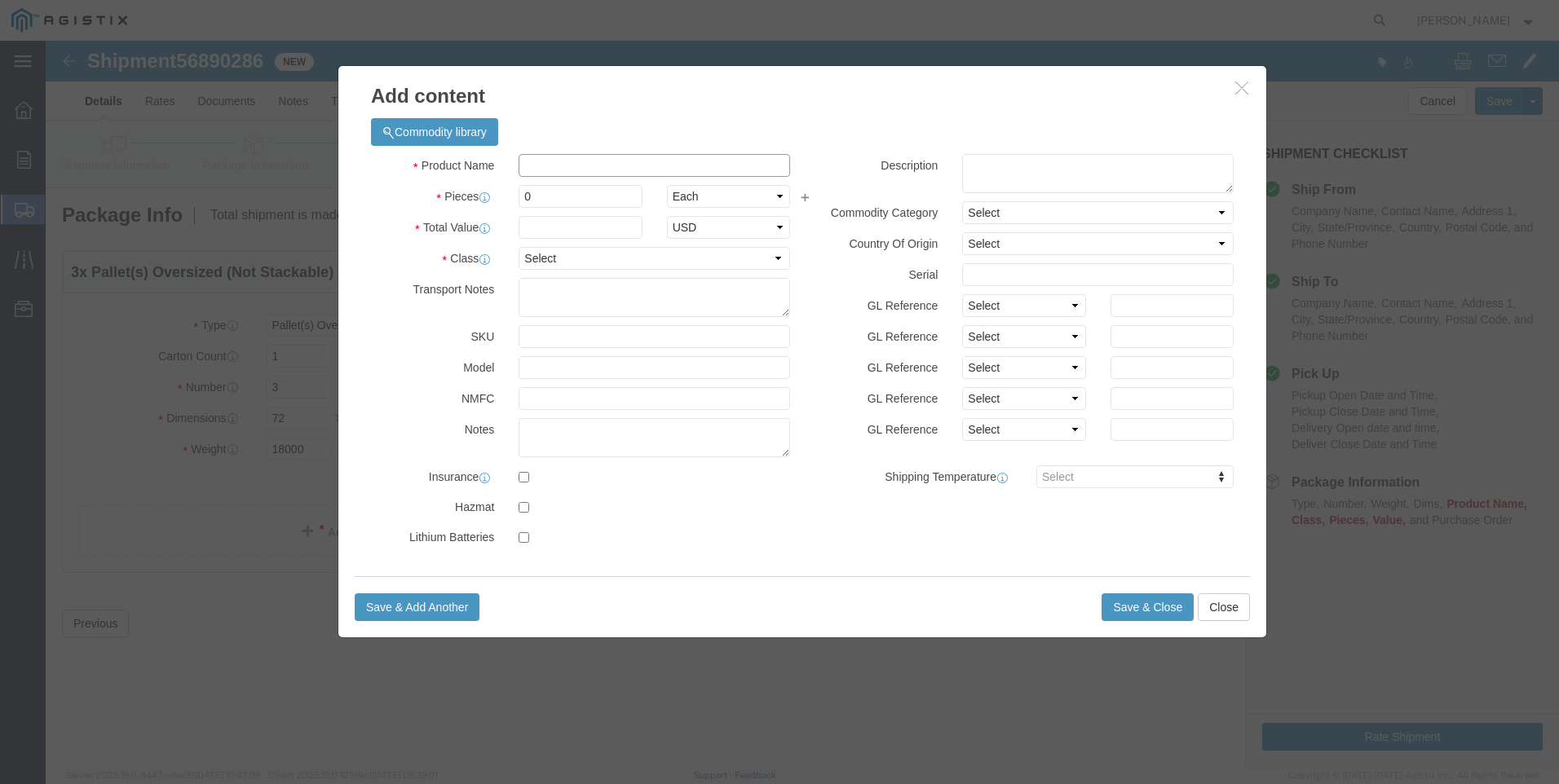
click input "text"
type input "M261407"
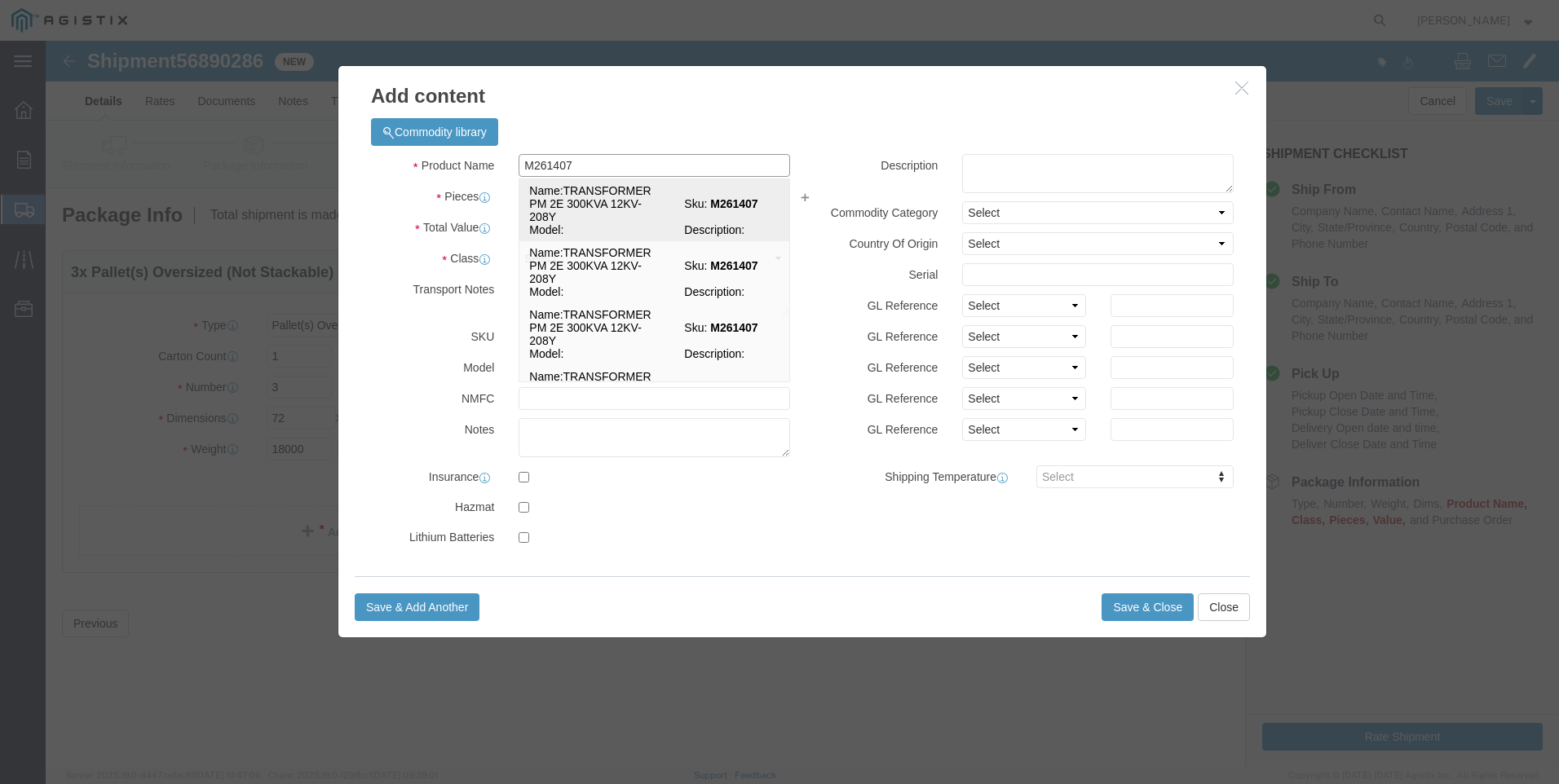
click td "Name: TRANSFORMER PM 2E 300KVA 12KV-208Y"
select select
select select "USD"
type input "TRANSFORMER PM 2E 300KVA 12KV-208Y"
type input "M261407"
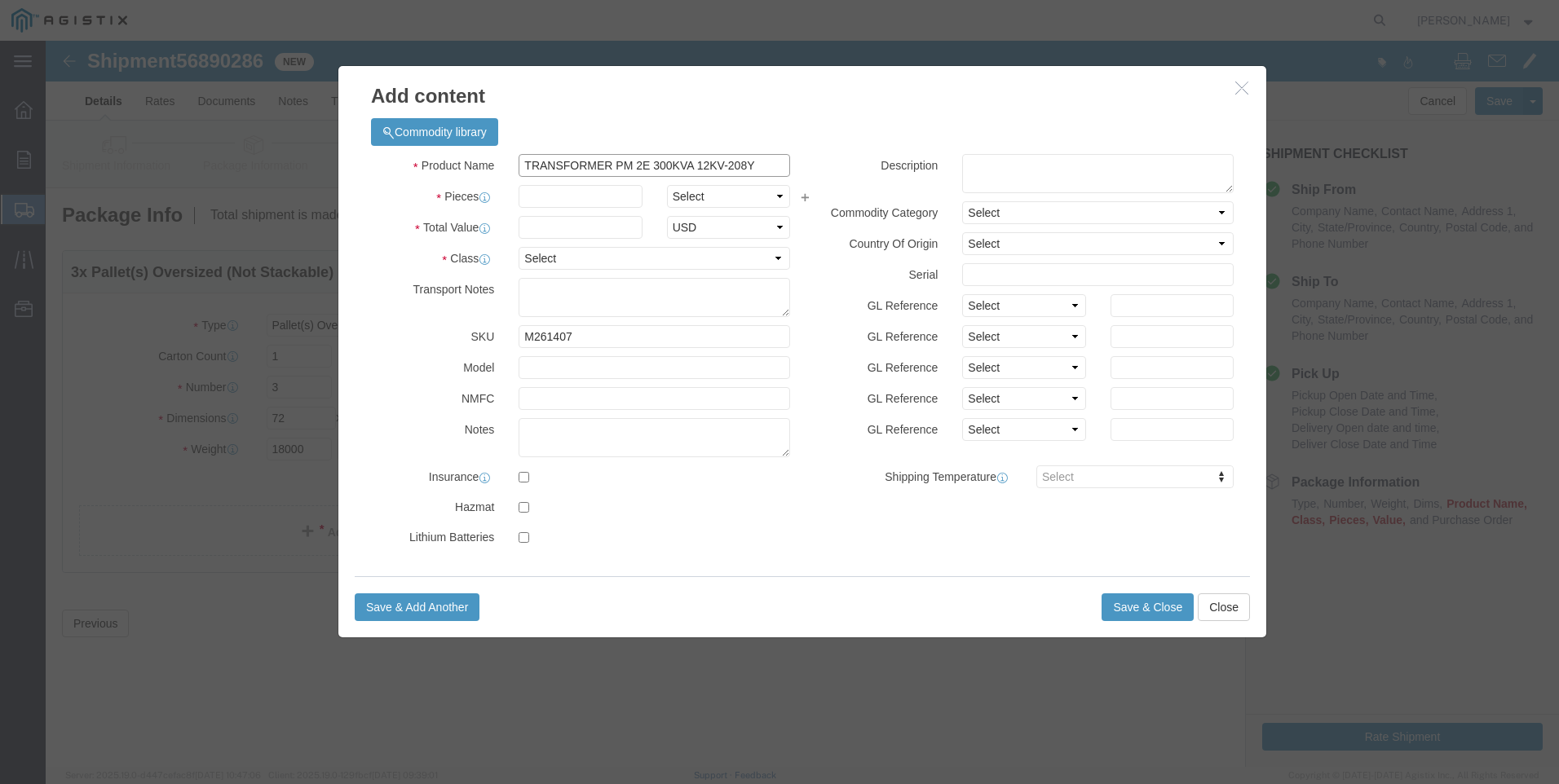
type input "TRANSFORMER PM 2E 300KVA 12KV-208Y"
click input "text"
type input "3"
select select "EA"
type input "75000"
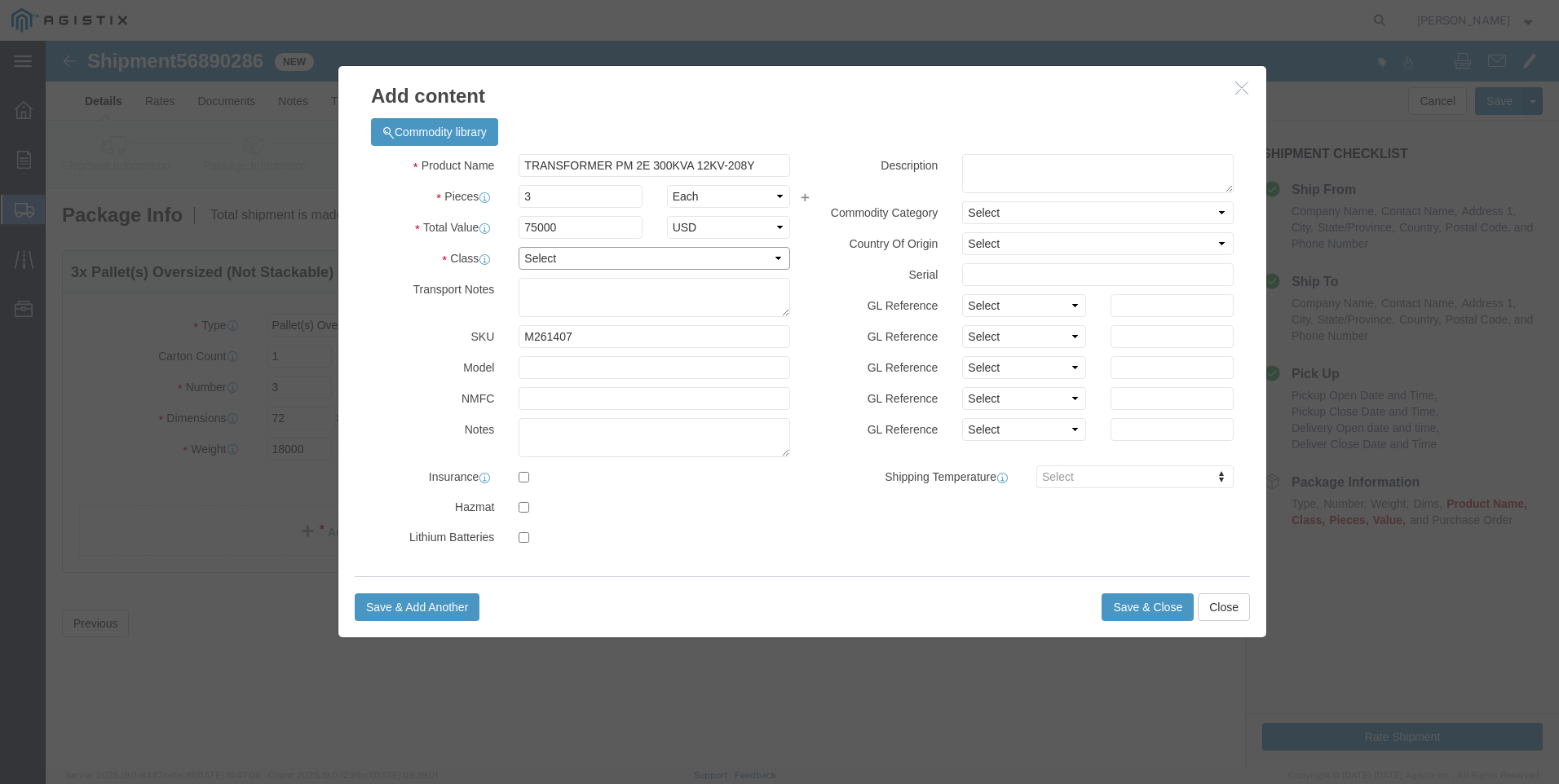
select select "70"
type textarea "MUST BE ON A FLATBED"
click textarea
type textarea "M261407"
click button "Save & Close"
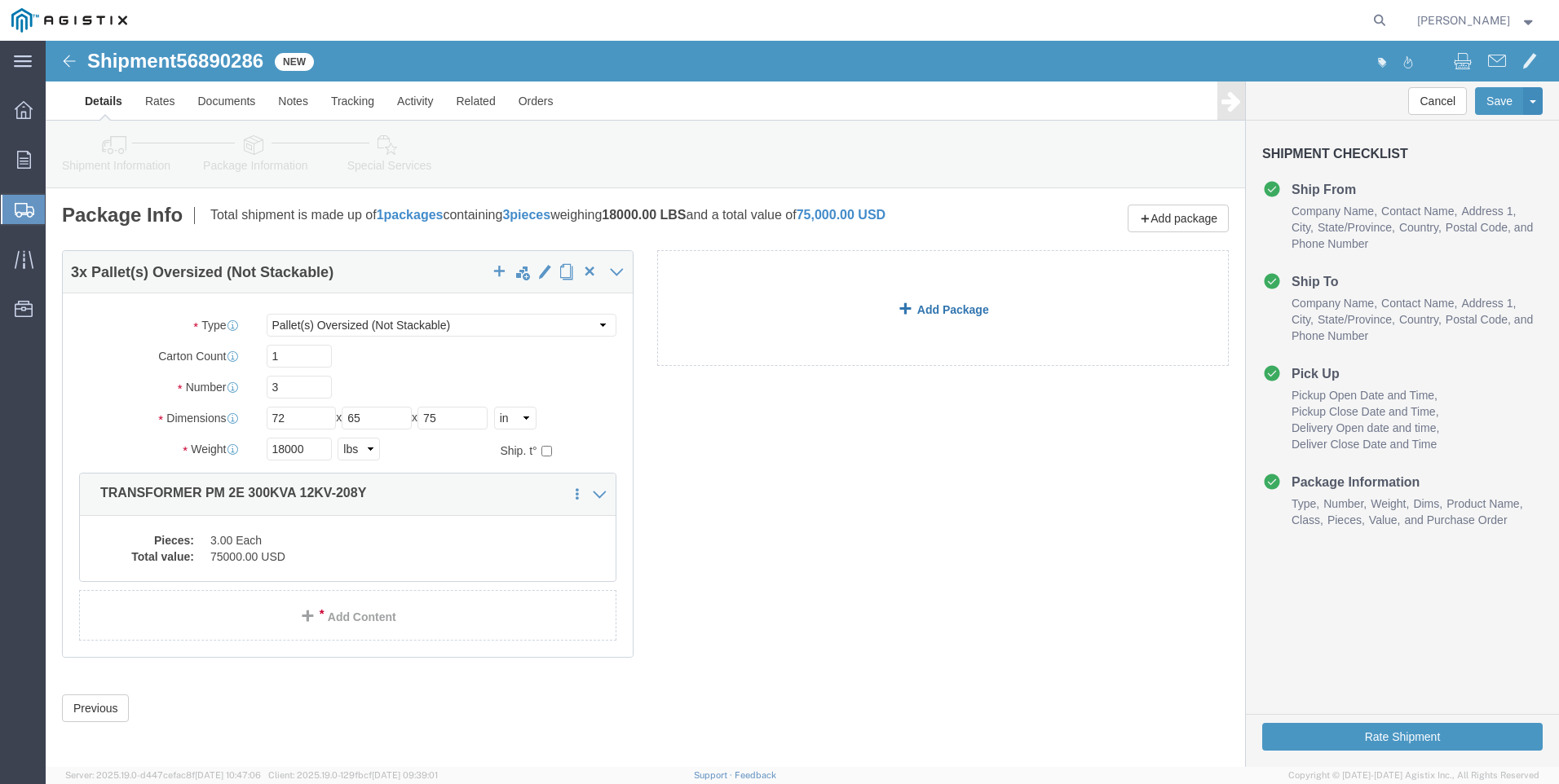
click link "Add Package"
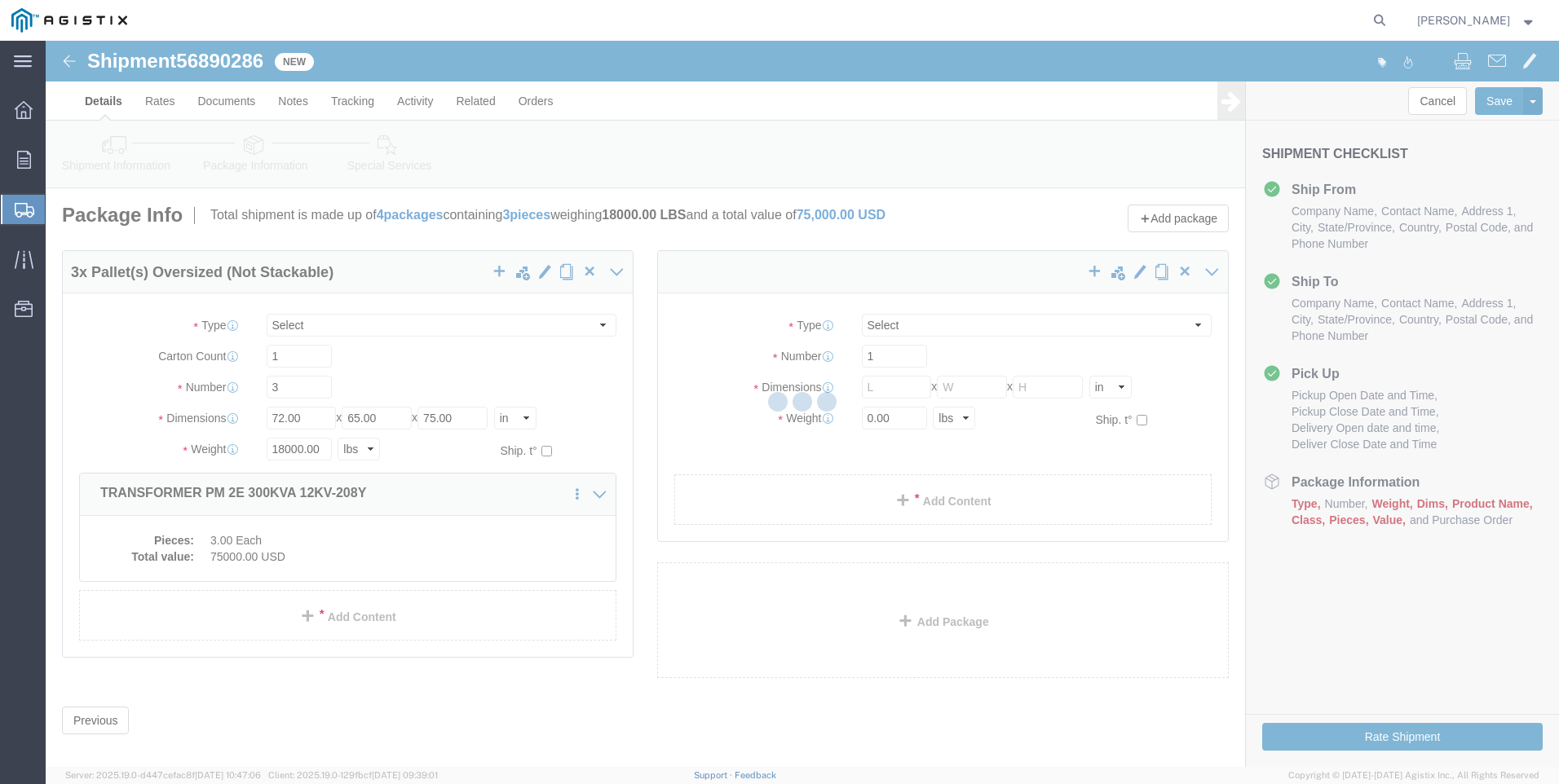
select select "PONS"
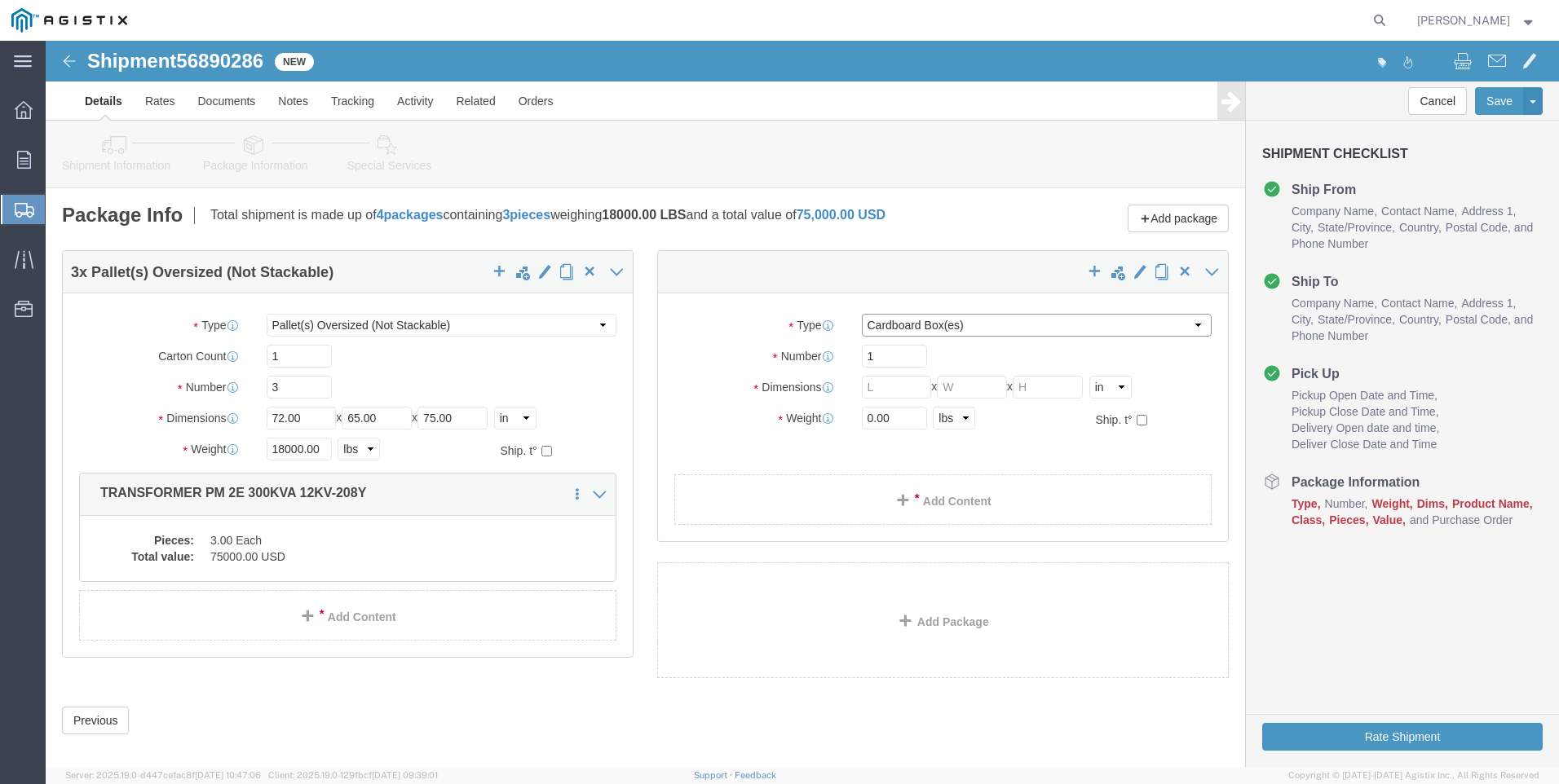
click select "Select Bulk Bundle(s) Cardboard Box(es) Carton(s) Crate(s) Drum(s) (Fiberboard)…"
select select "PSNS"
click select "Select Bulk Bundle(s) Cardboard Box(es) Carton(s) Crate(s) Drum(s) (Fiberboard)…"
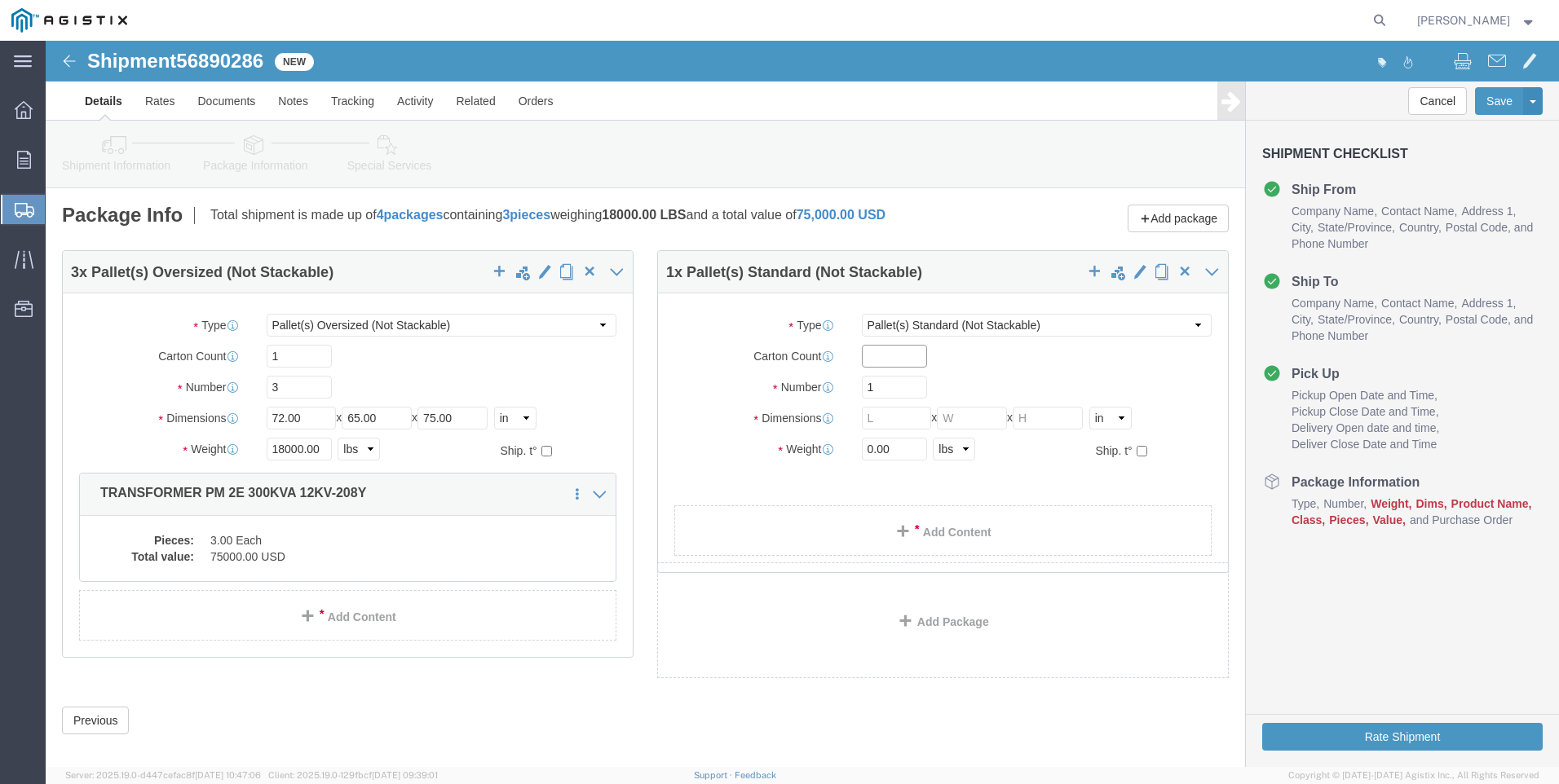
click input "text"
type input "12"
type input "6"
type input "48"
type input "45"
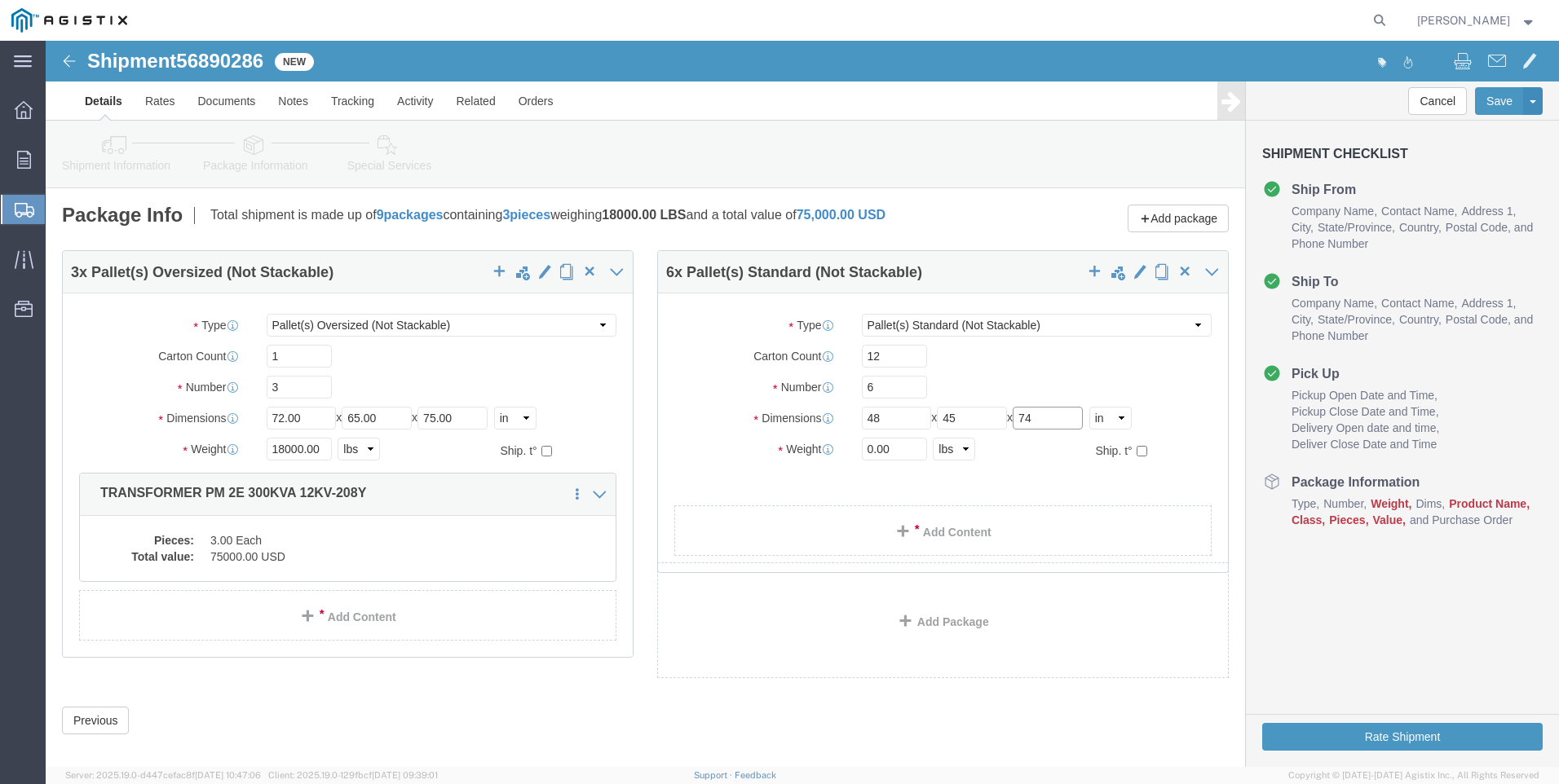
type input "74"
type input "4000"
click div "3 x Pallet(s) Oversized (Not Stackable) Package Type Select Bulk Bundle(s) Card…"
click link "Add Content"
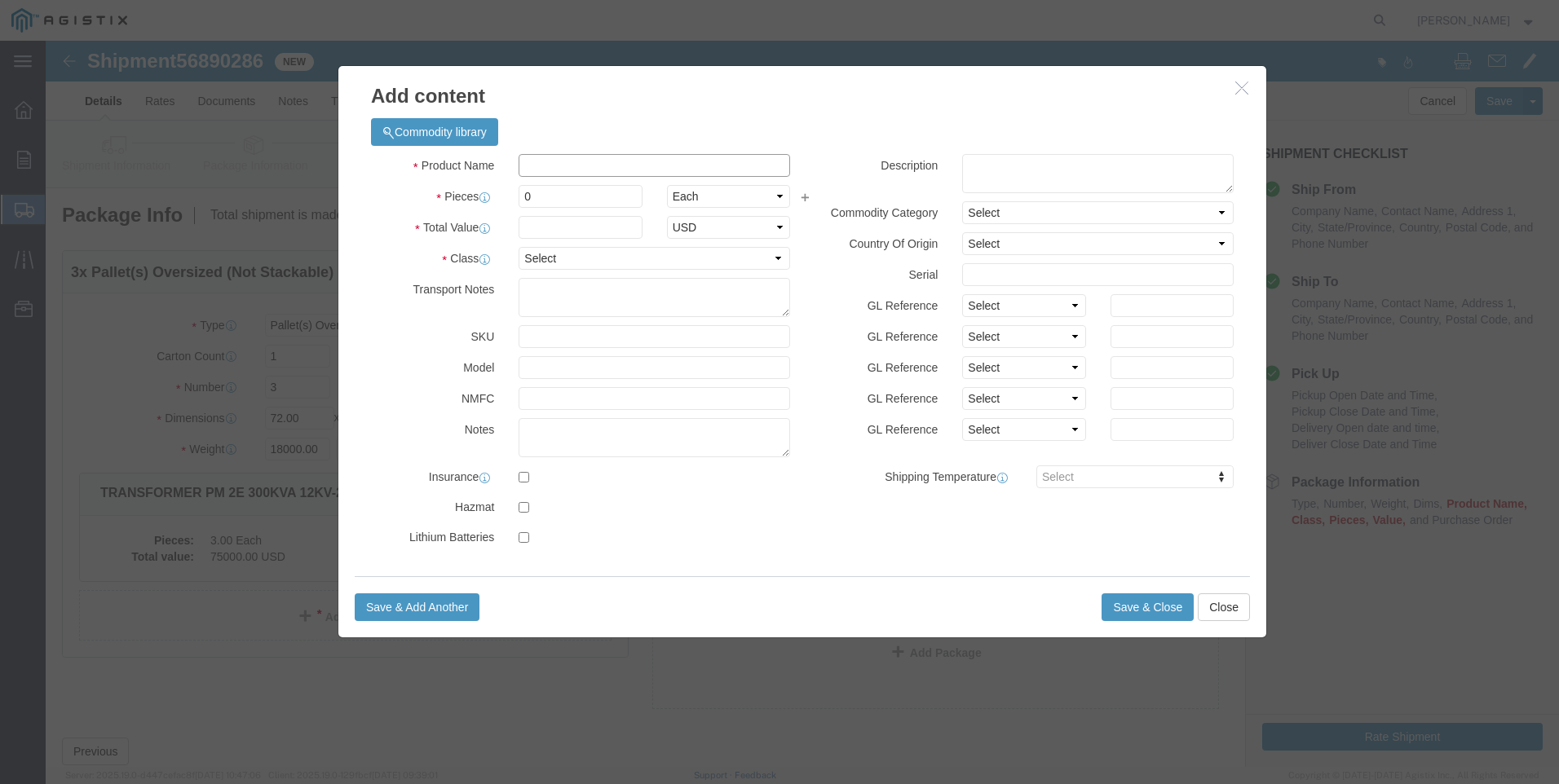
click input "text"
type input "M330329"
click td "Name: CUTOUT COVER PT44H"
select select
select select "USD"
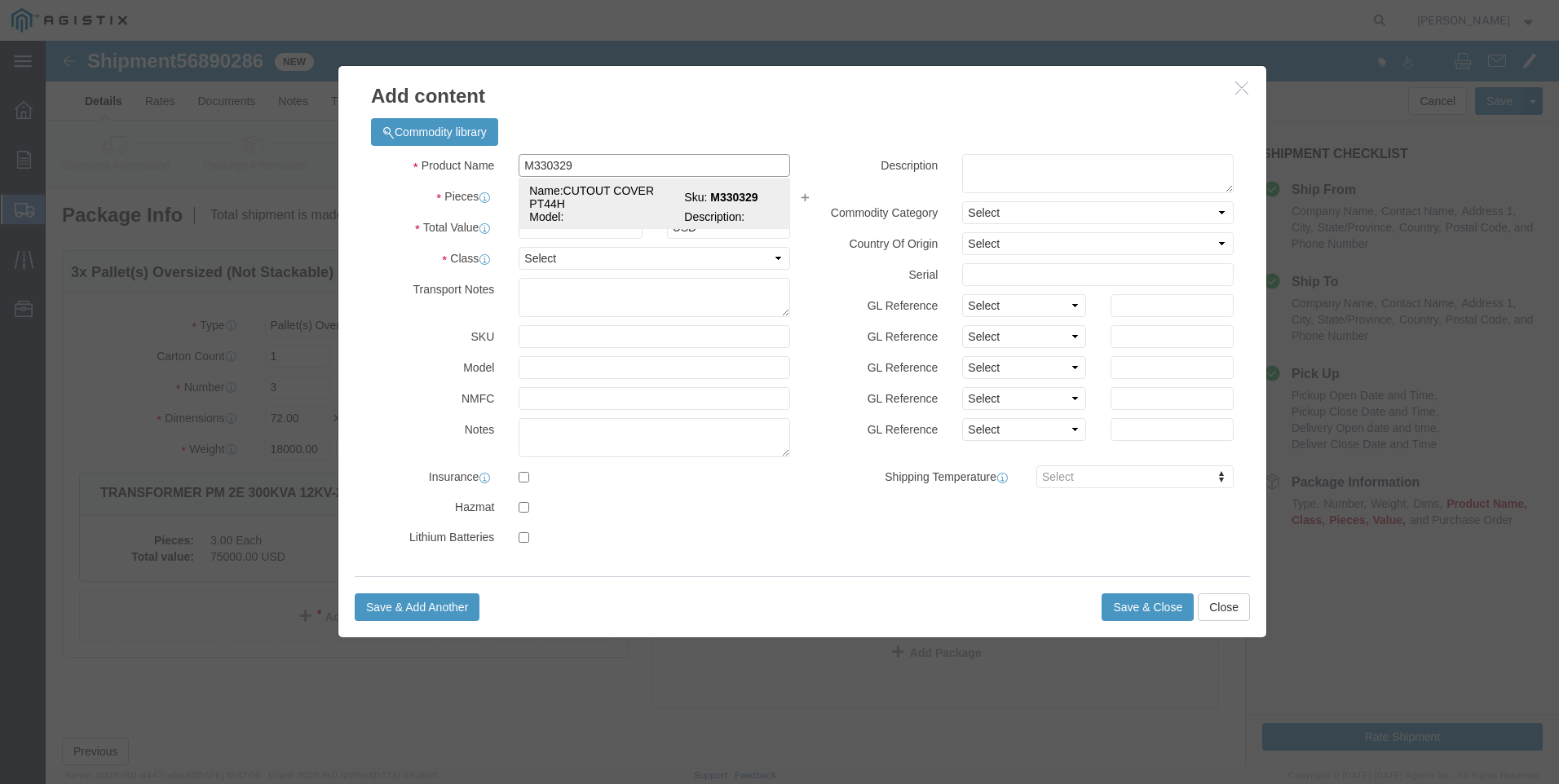
type input "CUTOUT COVER PT44H"
type input "M330329"
type input "CUTOUT COVER PT44H"
click input "text"
type input "1152"
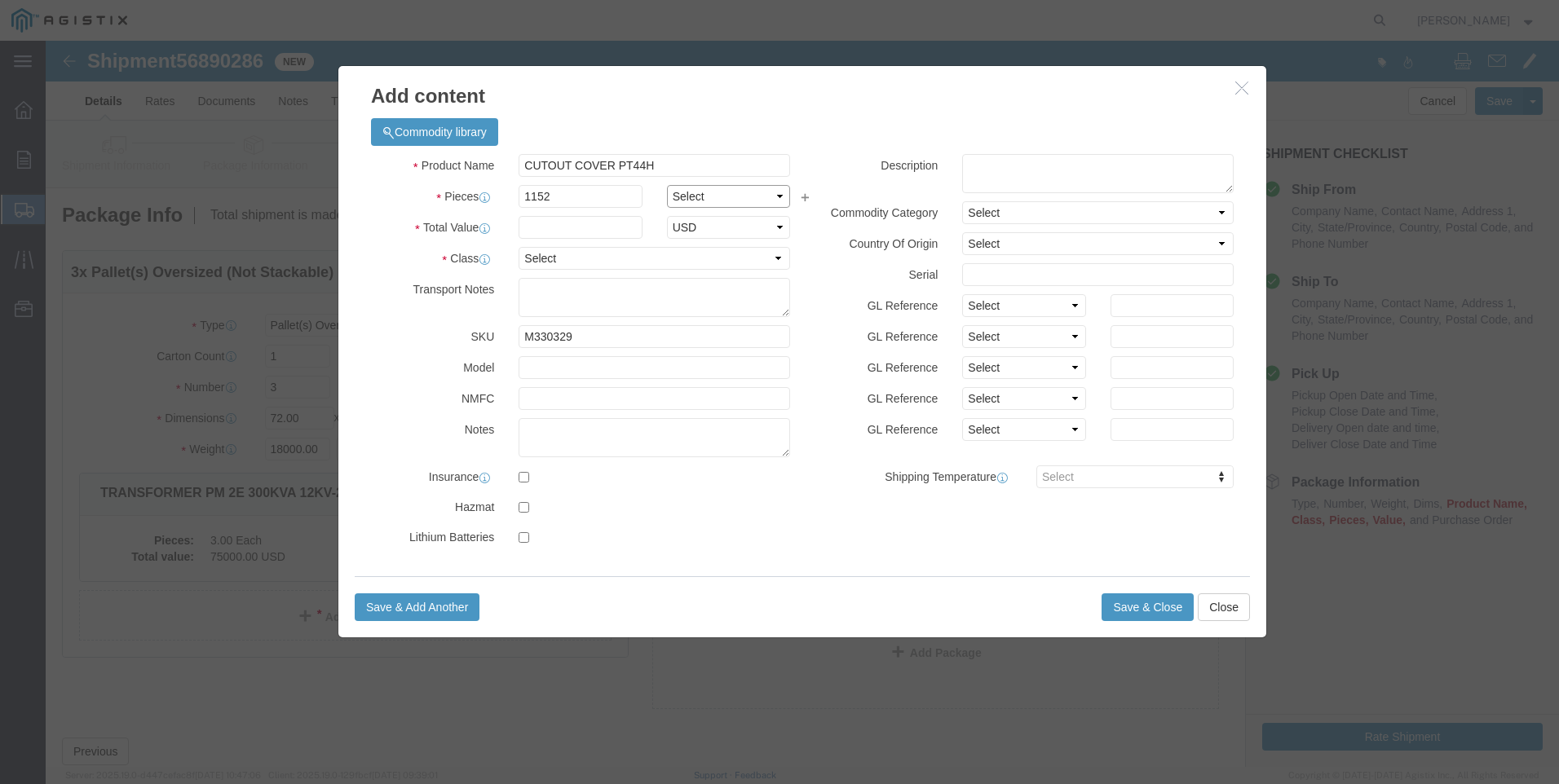
select select "EA"
type input "75000"
select select "70"
click textarea
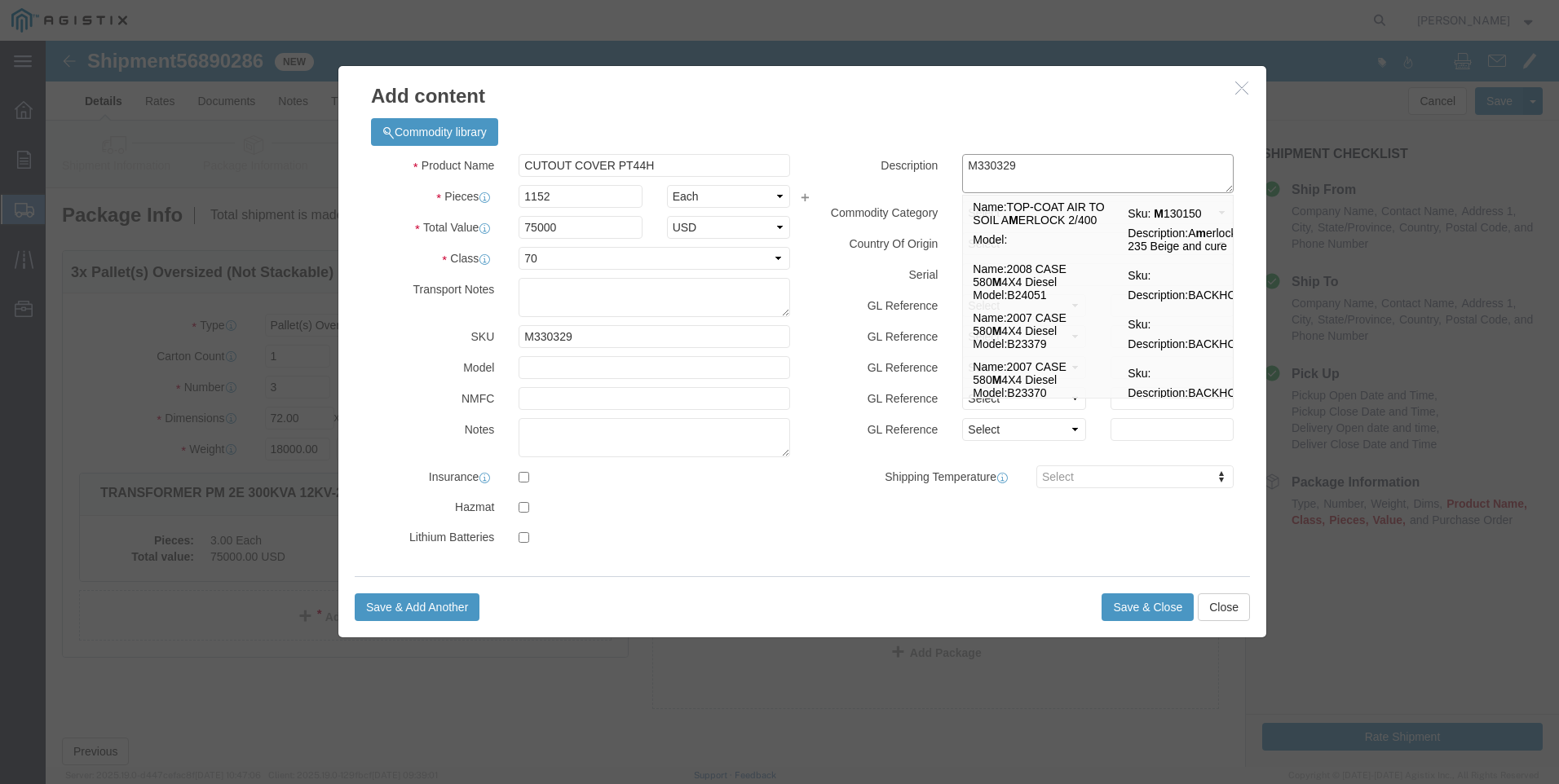
type textarea "M330329"
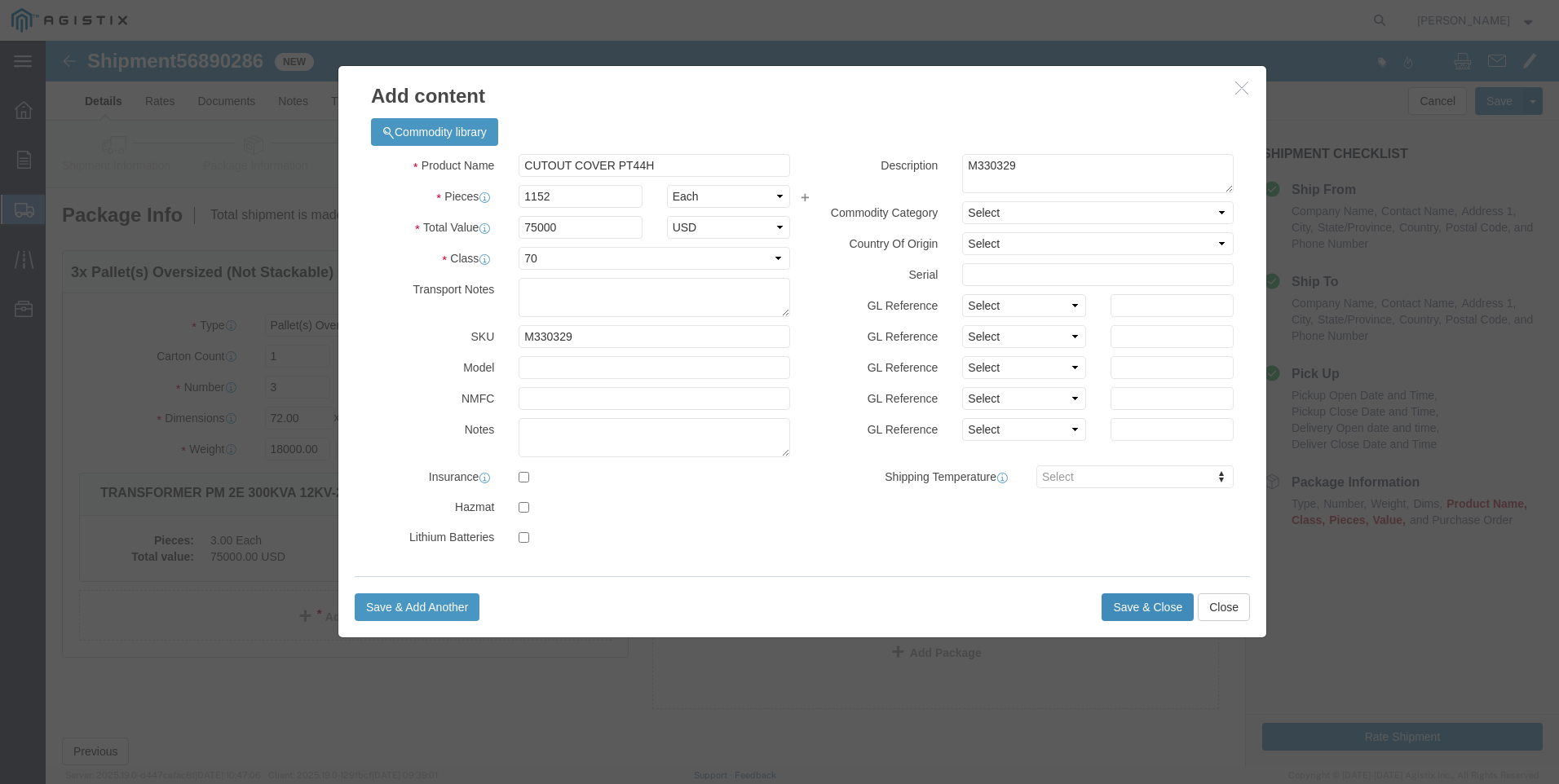
click button "Save & Close"
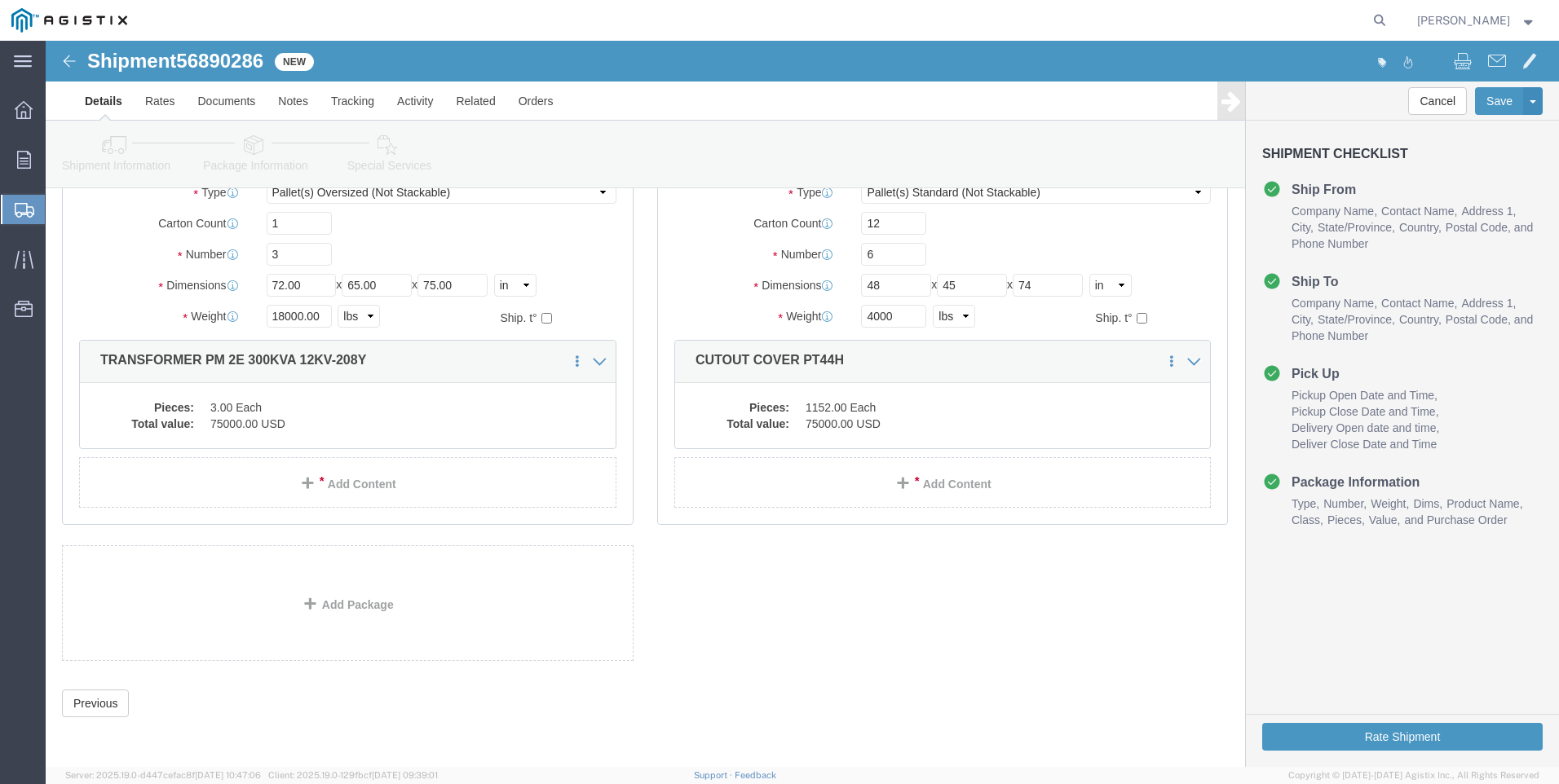
scroll to position [144, 0]
click button "Rate Shipment"
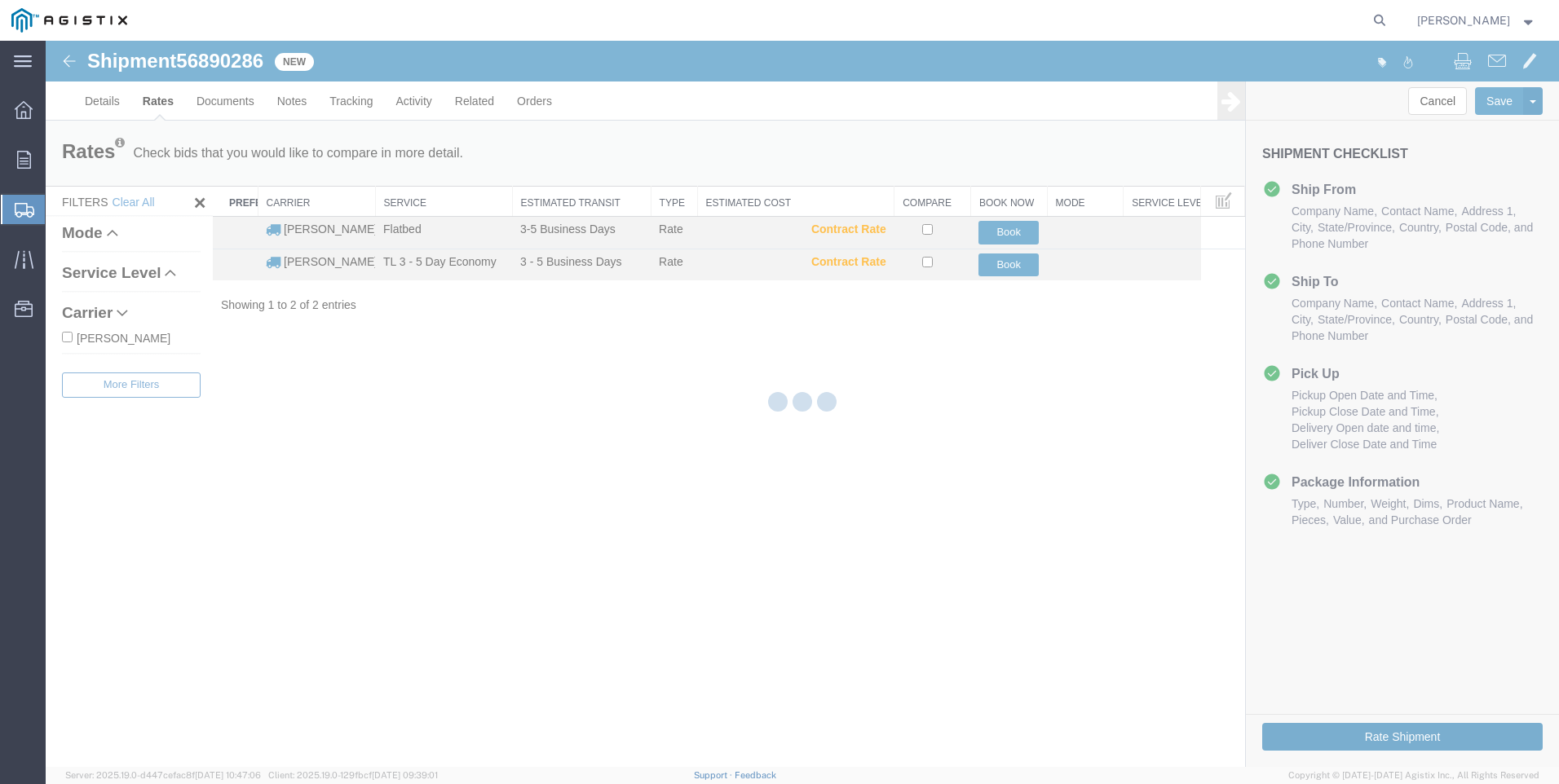
scroll to position [0, 0]
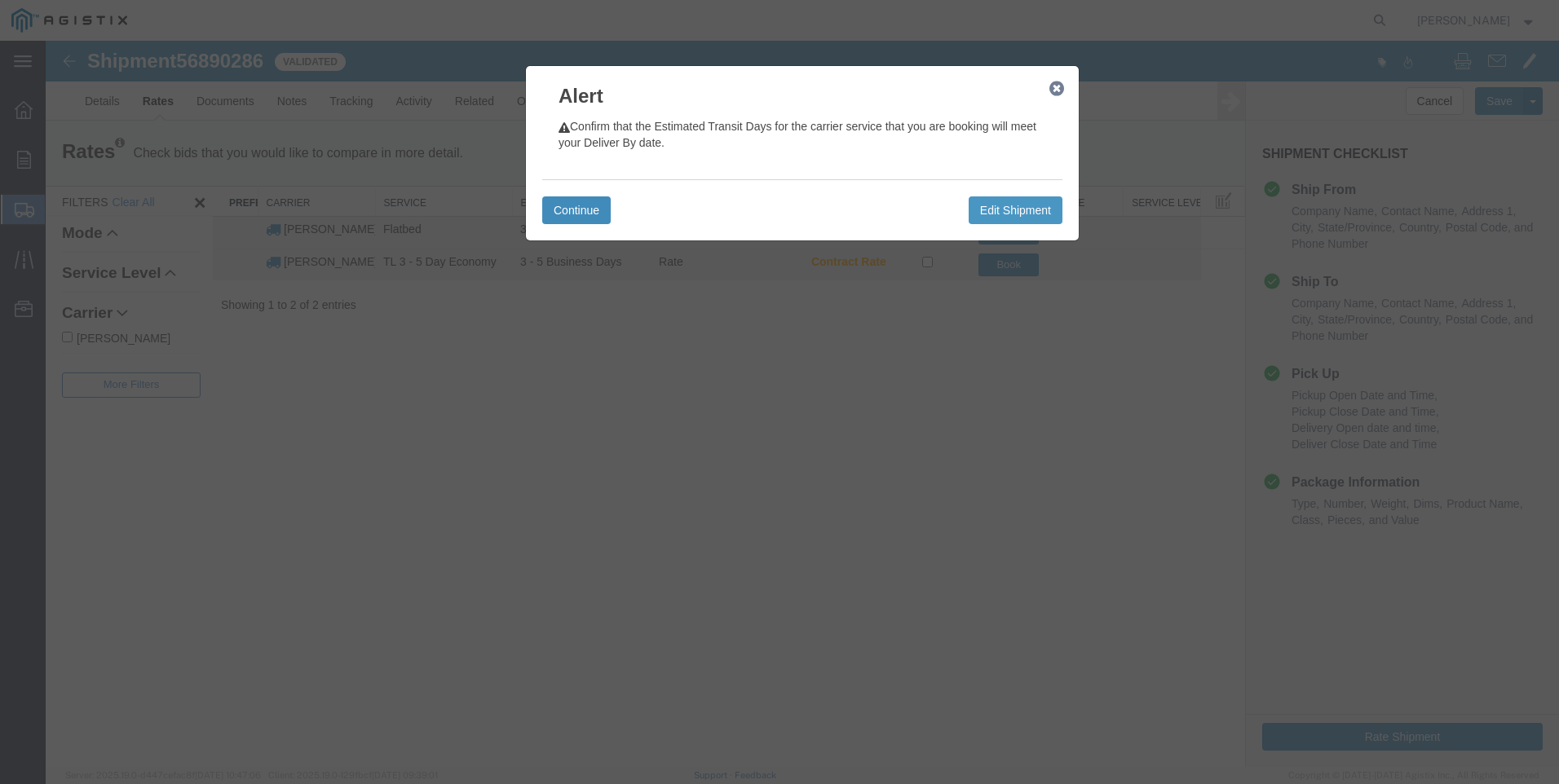
click at [585, 205] on button "Continue" at bounding box center [576, 210] width 68 height 28
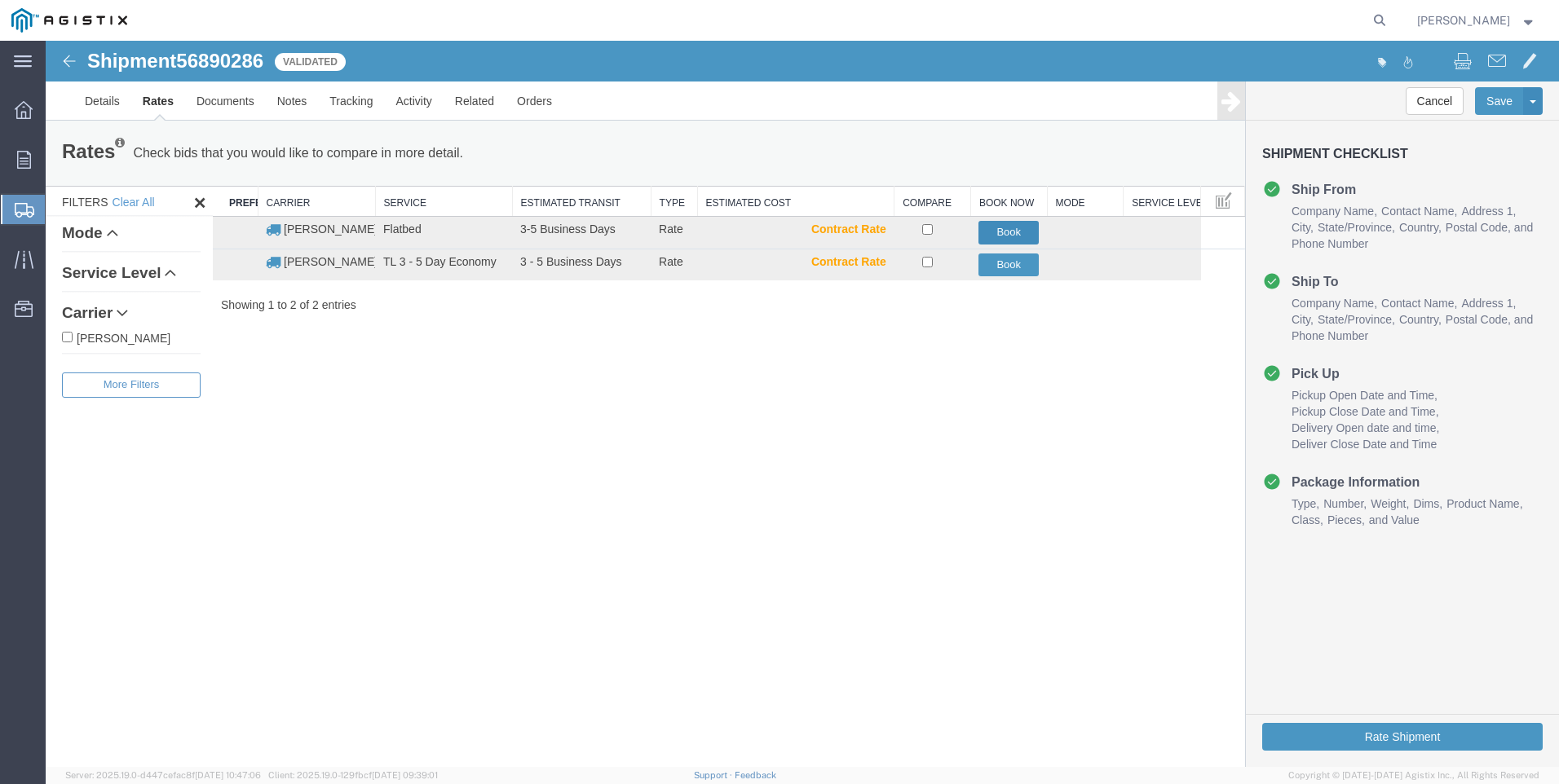
click at [1011, 228] on button "Book" at bounding box center [1009, 232] width 60 height 23
